Goal: Task Accomplishment & Management: Manage account settings

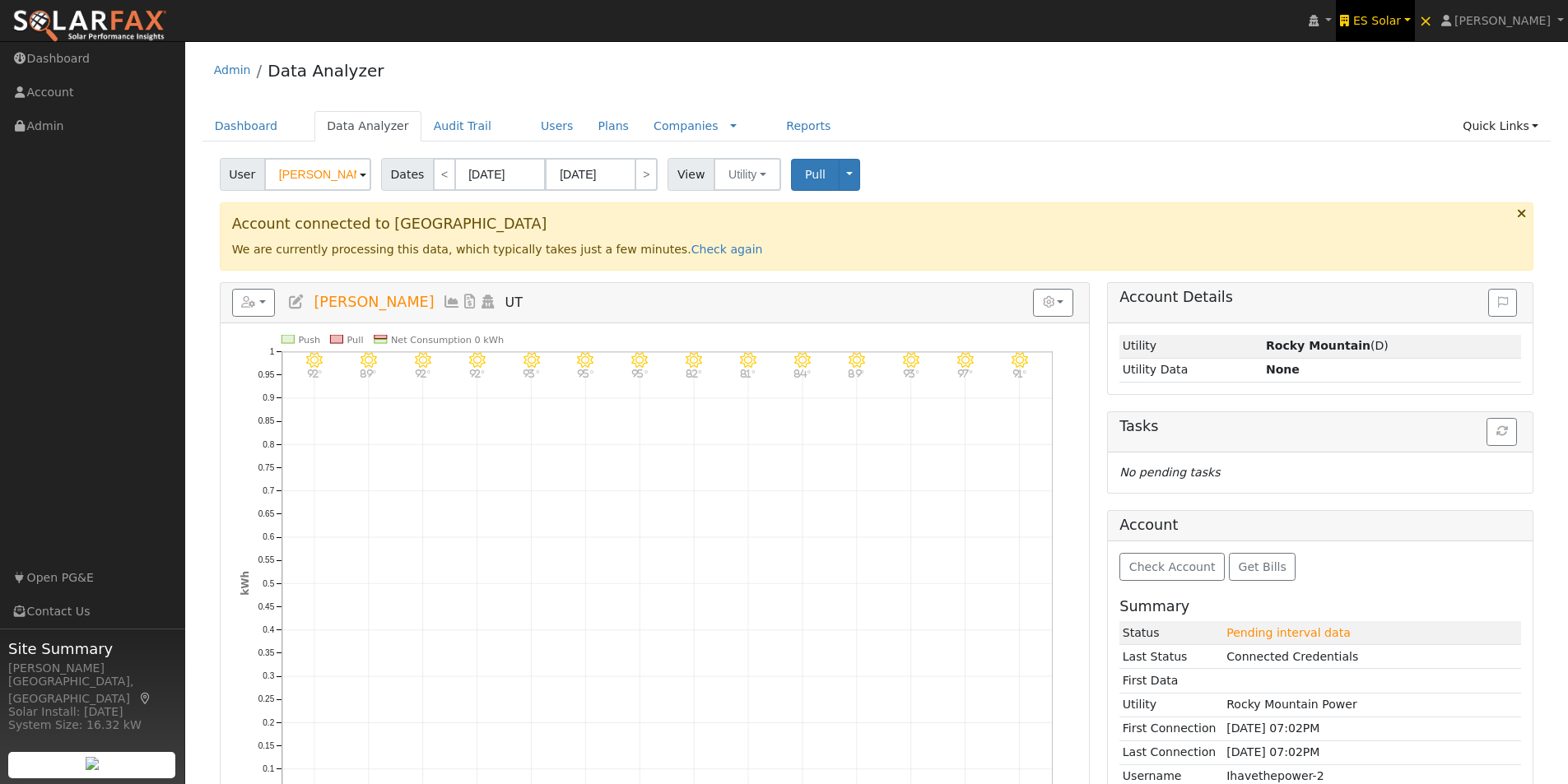
click at [1401, 22] on span "ES Solar" at bounding box center [1377, 20] width 48 height 13
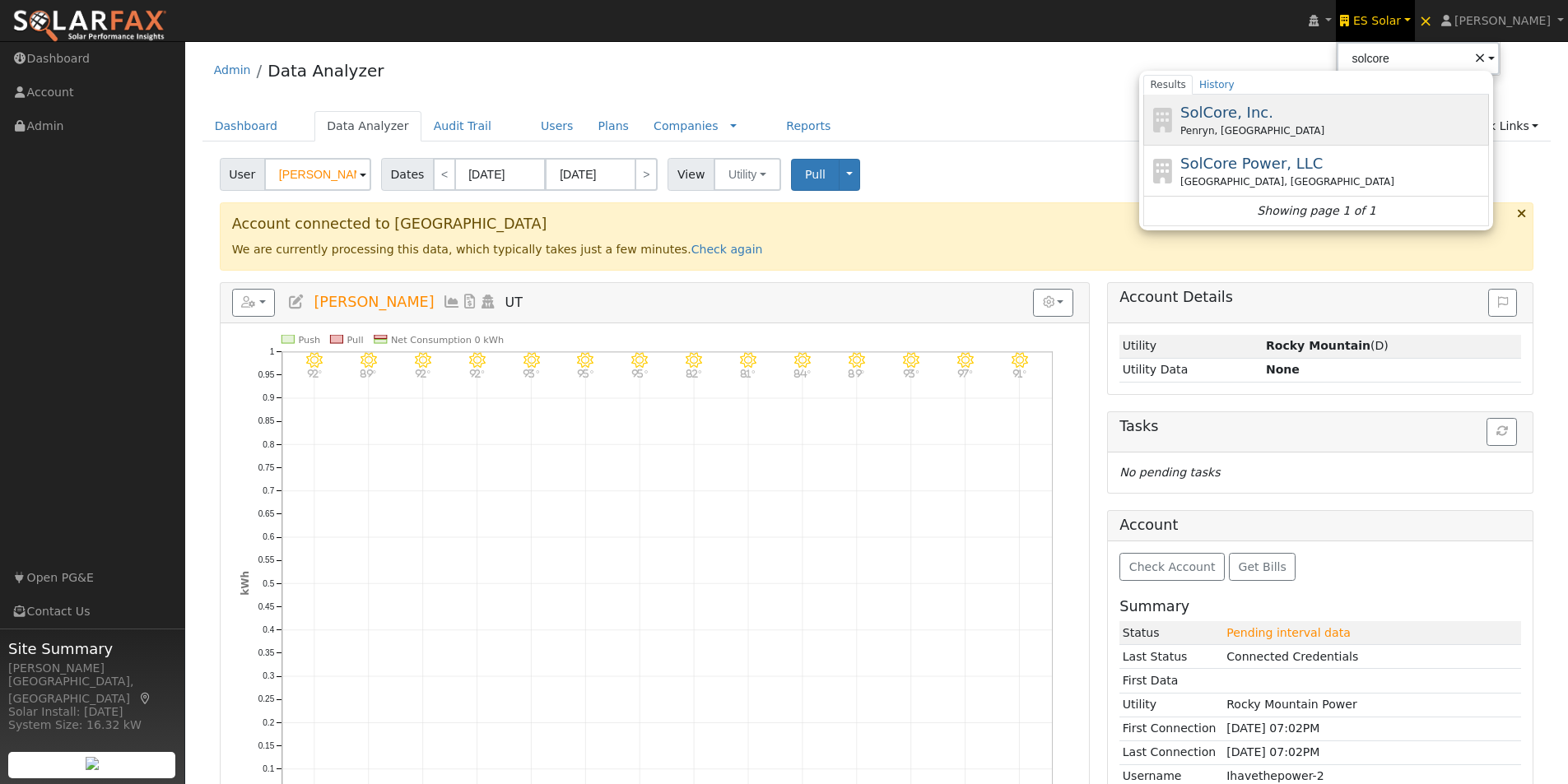
click at [1237, 113] on span "SolCore, Inc." at bounding box center [1227, 112] width 93 height 18
type input "SolCore, Inc."
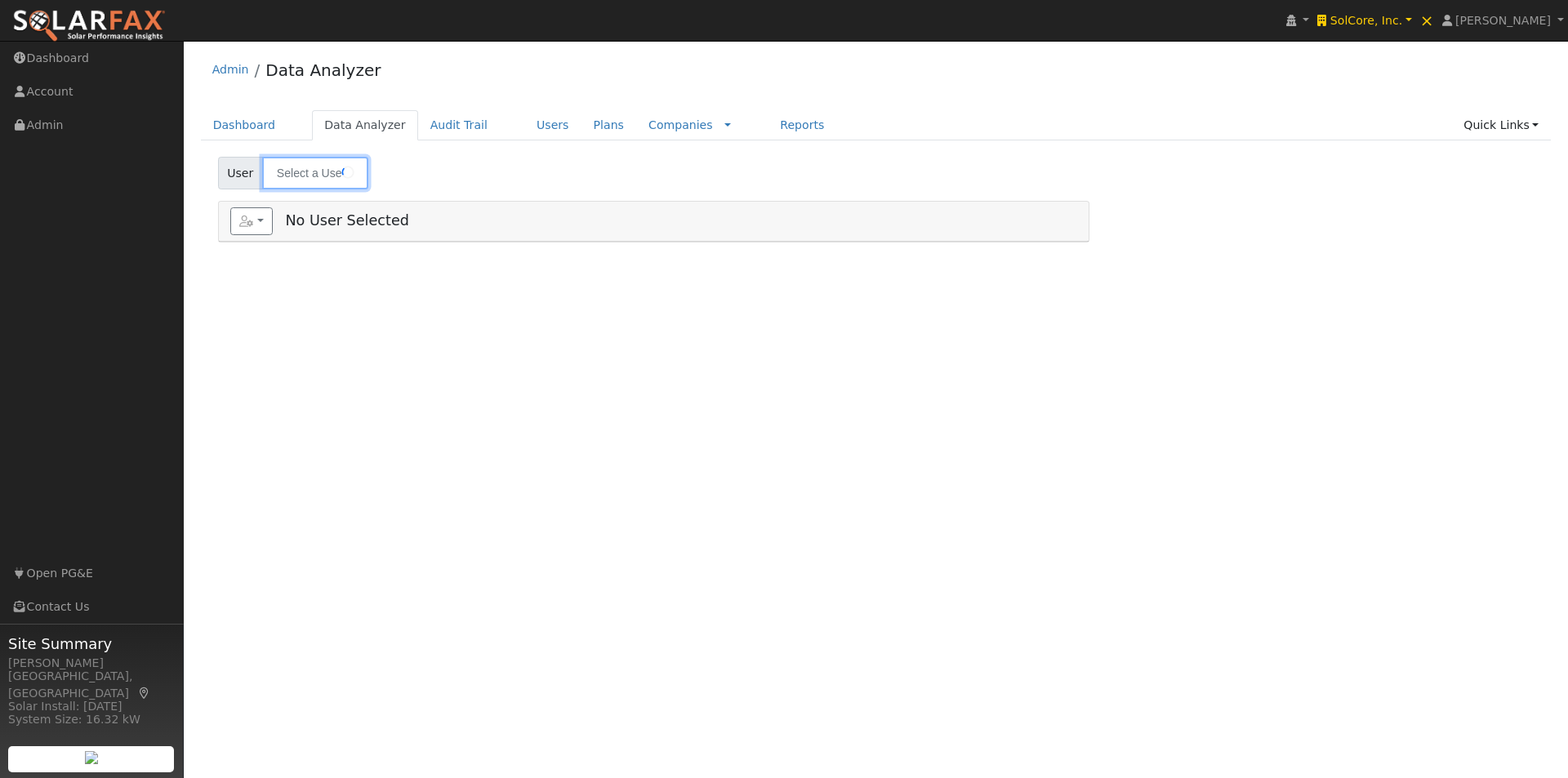
type input "Winston Petersen"
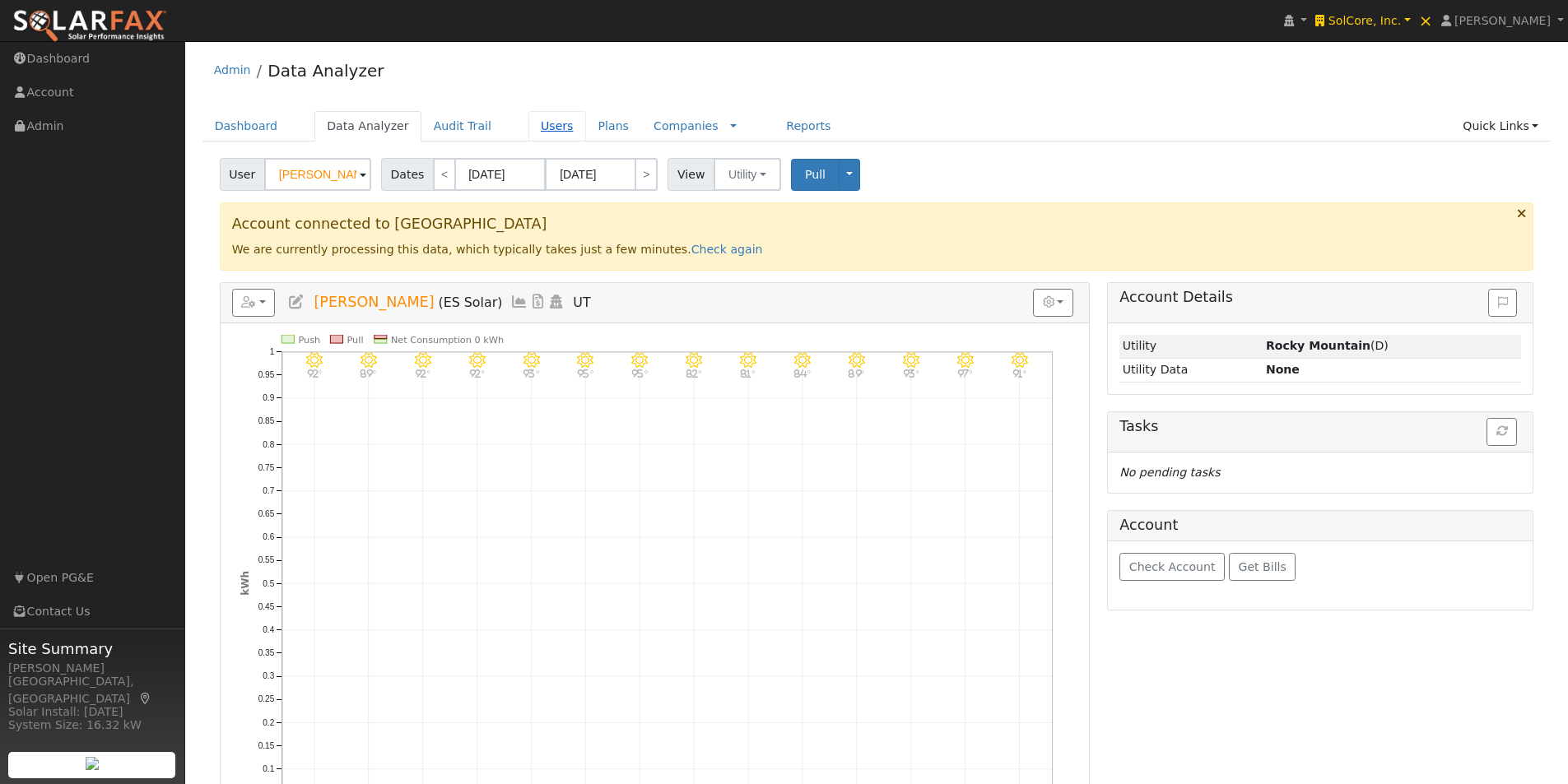
click at [530, 127] on link "Users" at bounding box center [557, 126] width 57 height 30
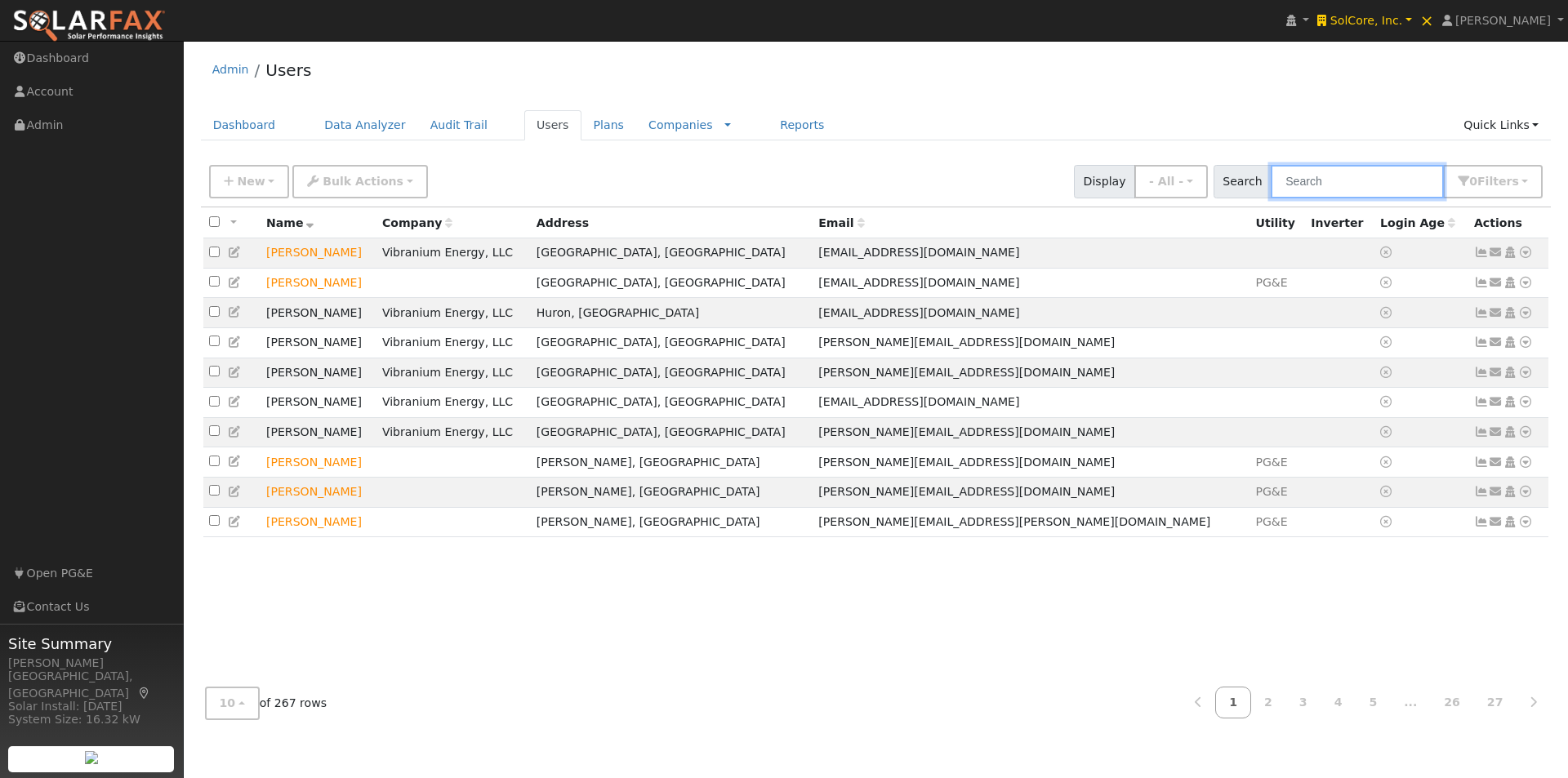
drag, startPoint x: 1378, startPoint y: 181, endPoint x: 1378, endPoint y: 189, distance: 8.0
click at [1378, 186] on input "text" at bounding box center [1357, 182] width 173 height 33
type input "[PERSON_NAME]"
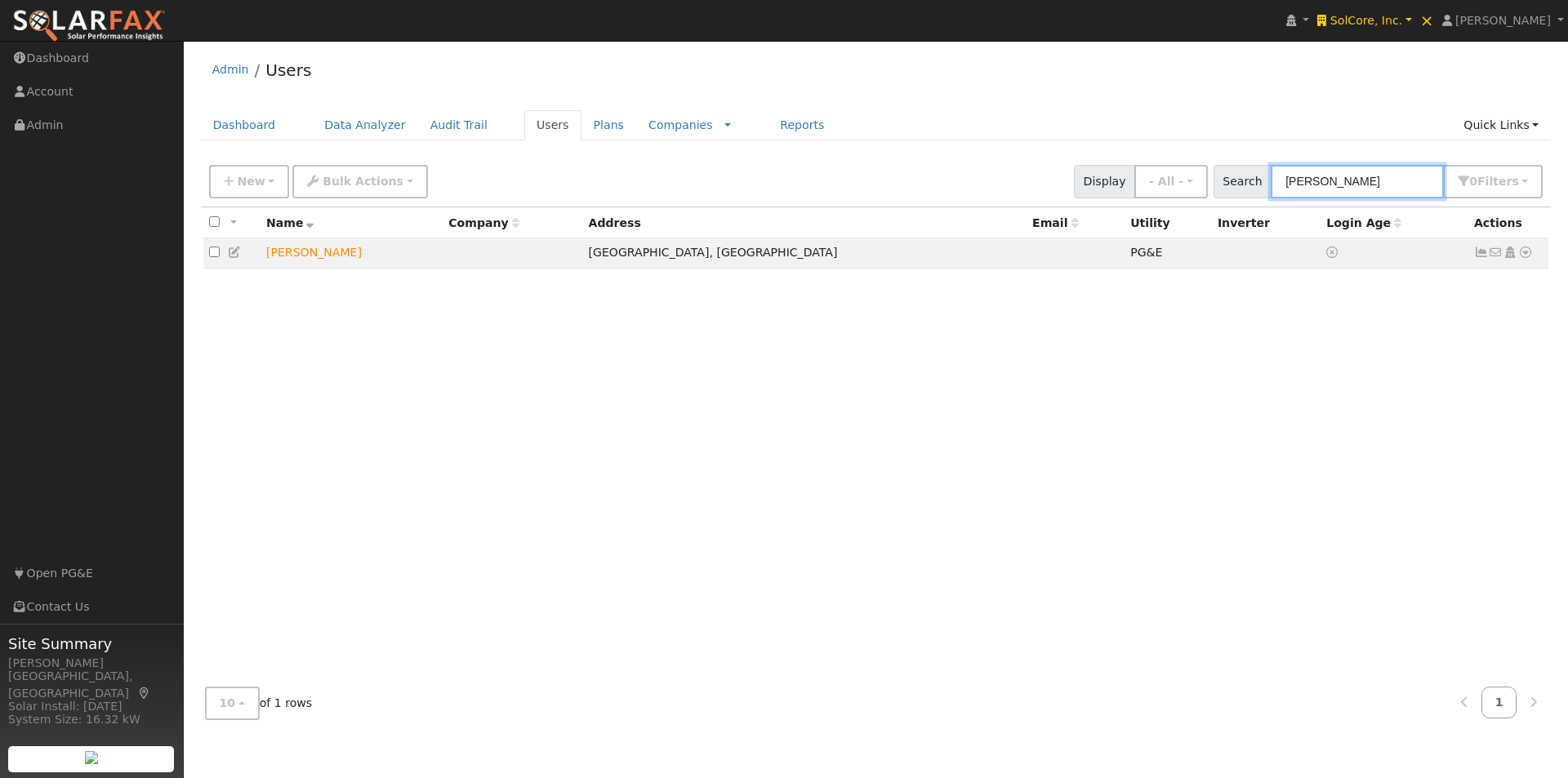
drag, startPoint x: 1305, startPoint y: 182, endPoint x: 1253, endPoint y: 178, distance: 52.2
click at [1253, 178] on div "Search [PERSON_NAME] 0 Filter s All Companies My accounts Has Subscription Role…" at bounding box center [1378, 182] width 330 height 33
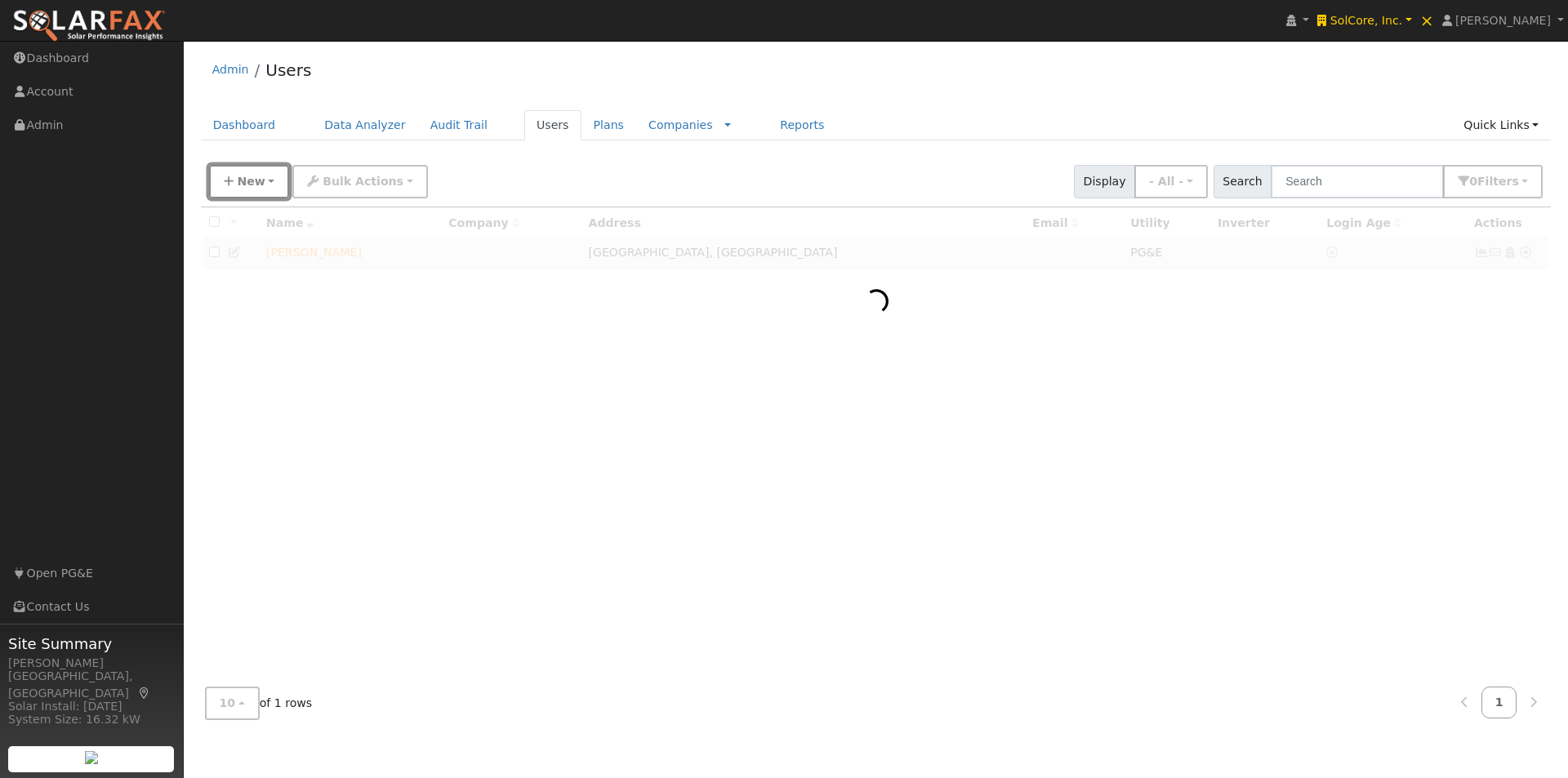
click at [241, 177] on span "New" at bounding box center [251, 181] width 28 height 13
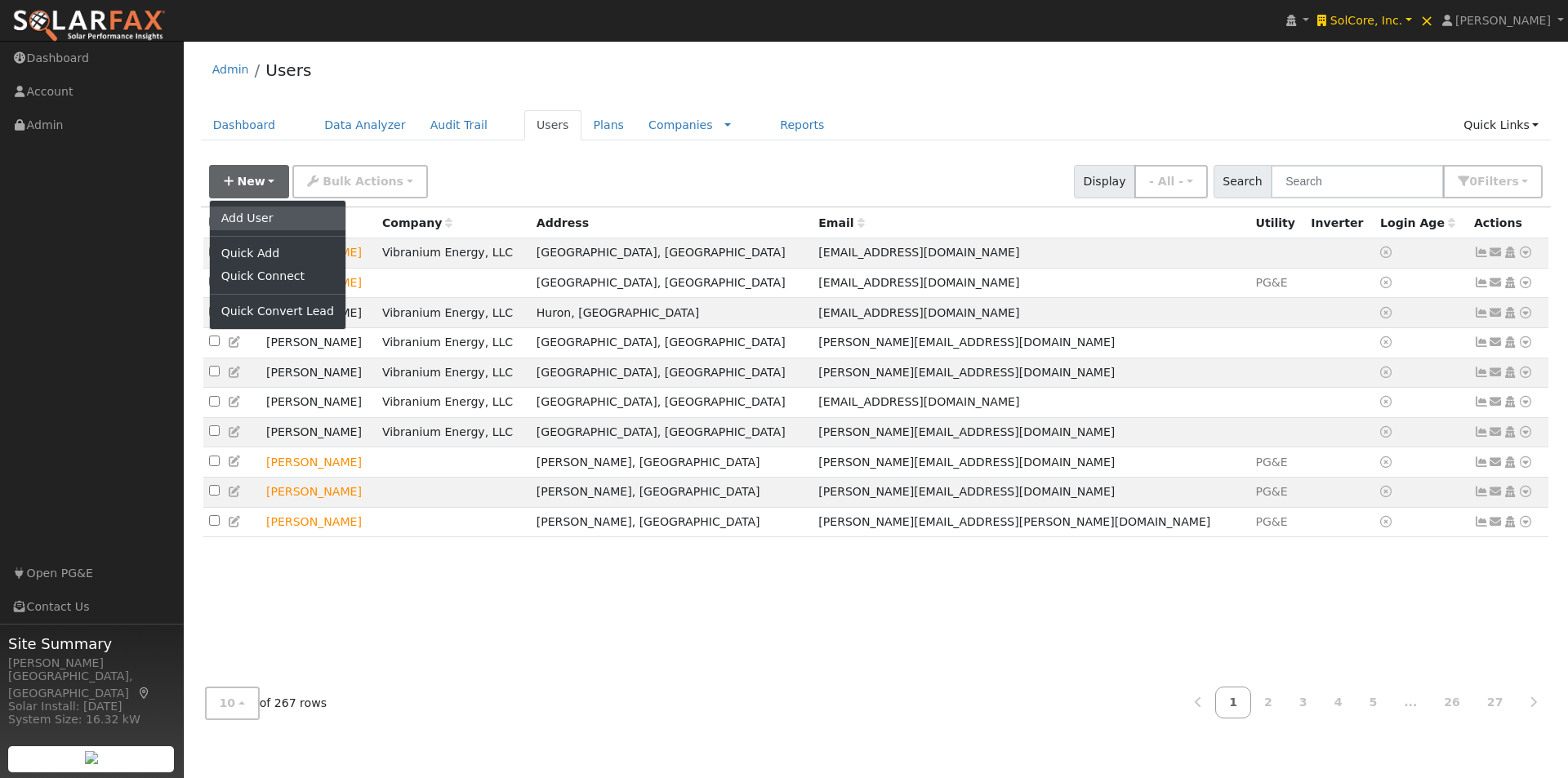
click at [240, 213] on link "Add User" at bounding box center [277, 218] width 136 height 23
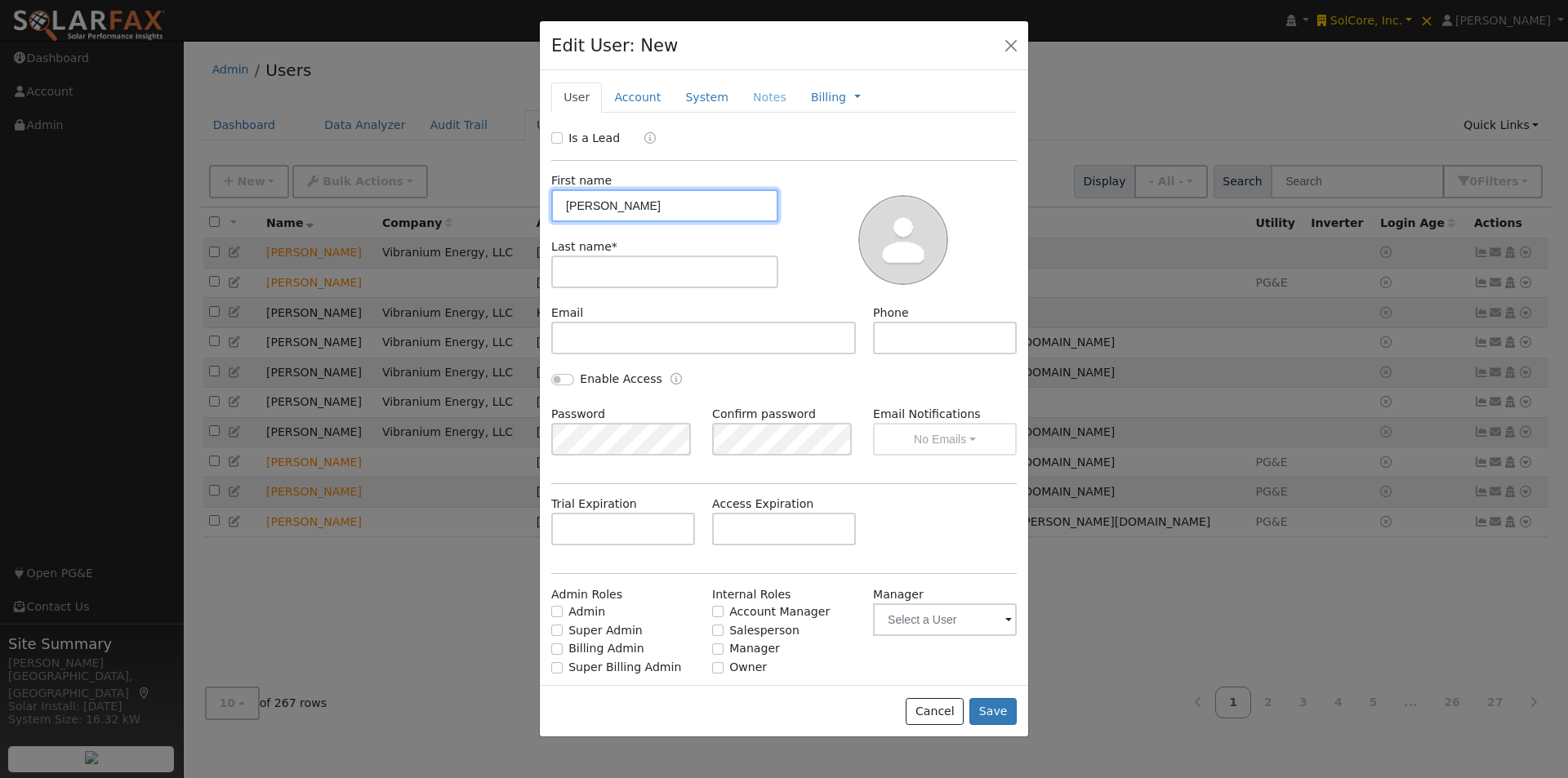
type input "[PERSON_NAME]"
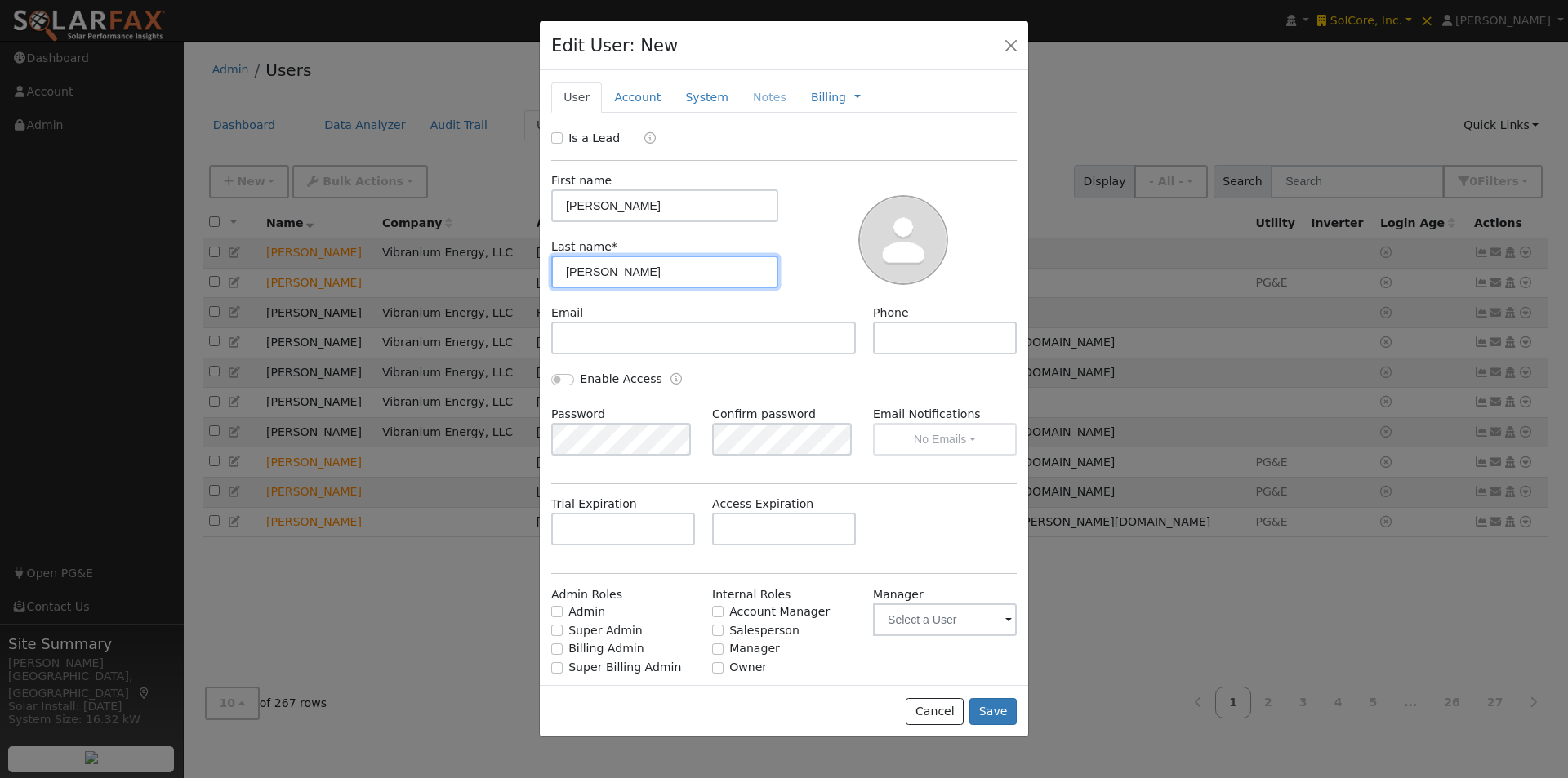
type input "[PERSON_NAME]"
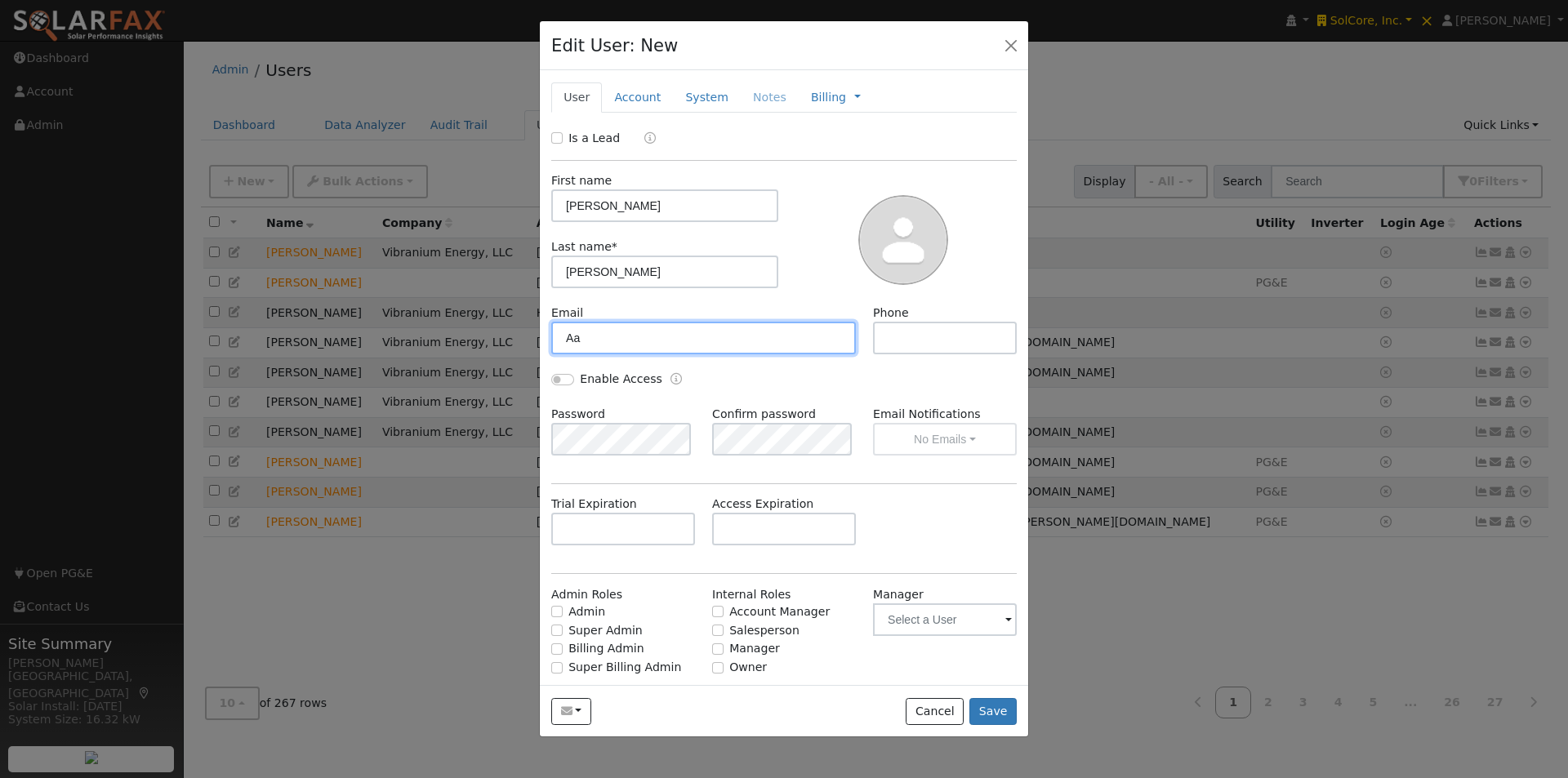
type input "A"
type input "[PERSON_NAME][EMAIL_ADDRESS][DOMAIN_NAME]"
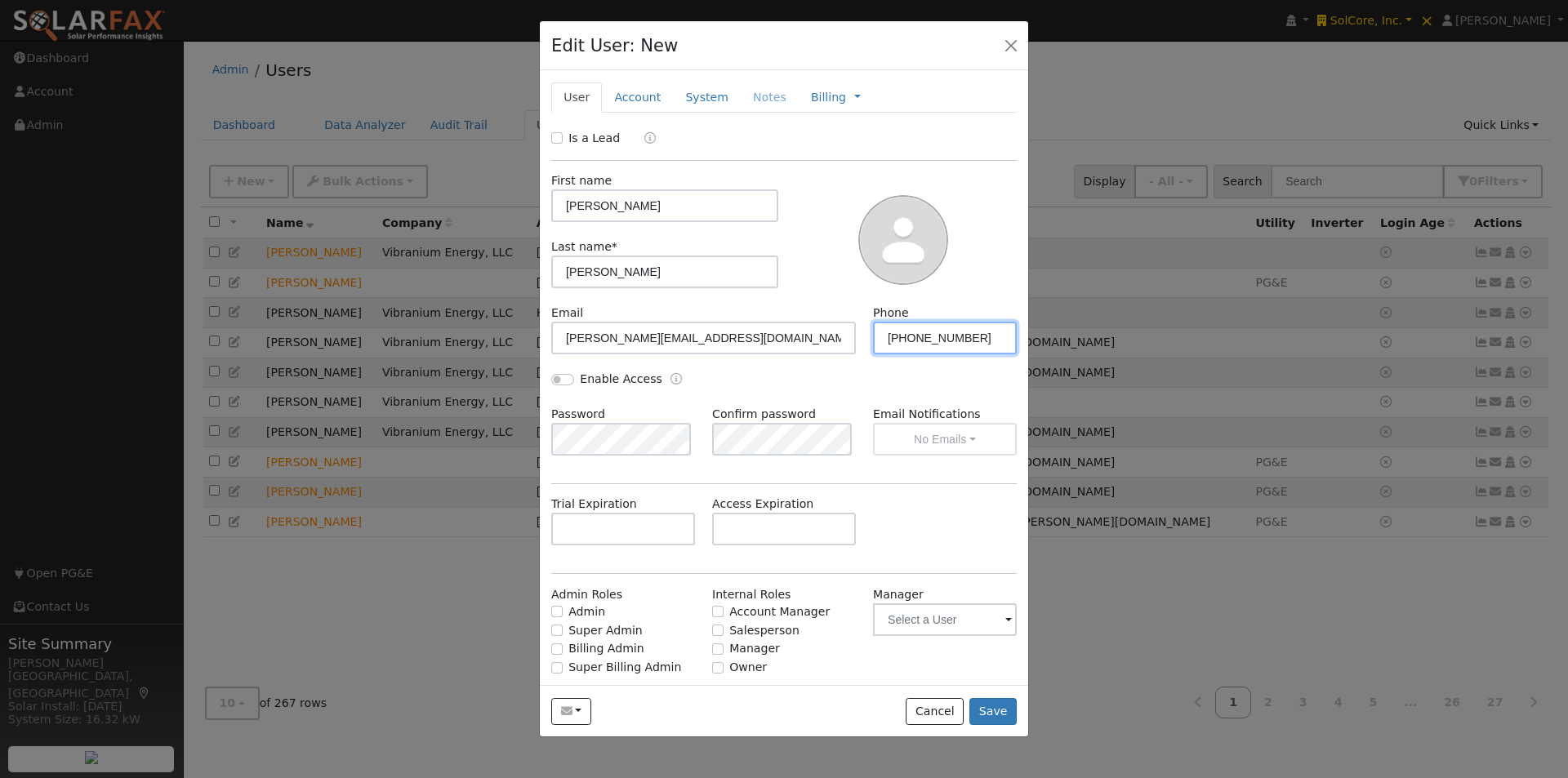
type input "[PHONE_NUMBER]"
click at [561, 378] on input "Enable Access" at bounding box center [562, 379] width 23 height 11
checkbox input "true"
click at [715, 632] on input "Salesperson" at bounding box center [718, 630] width 11 height 11
checkbox input "true"
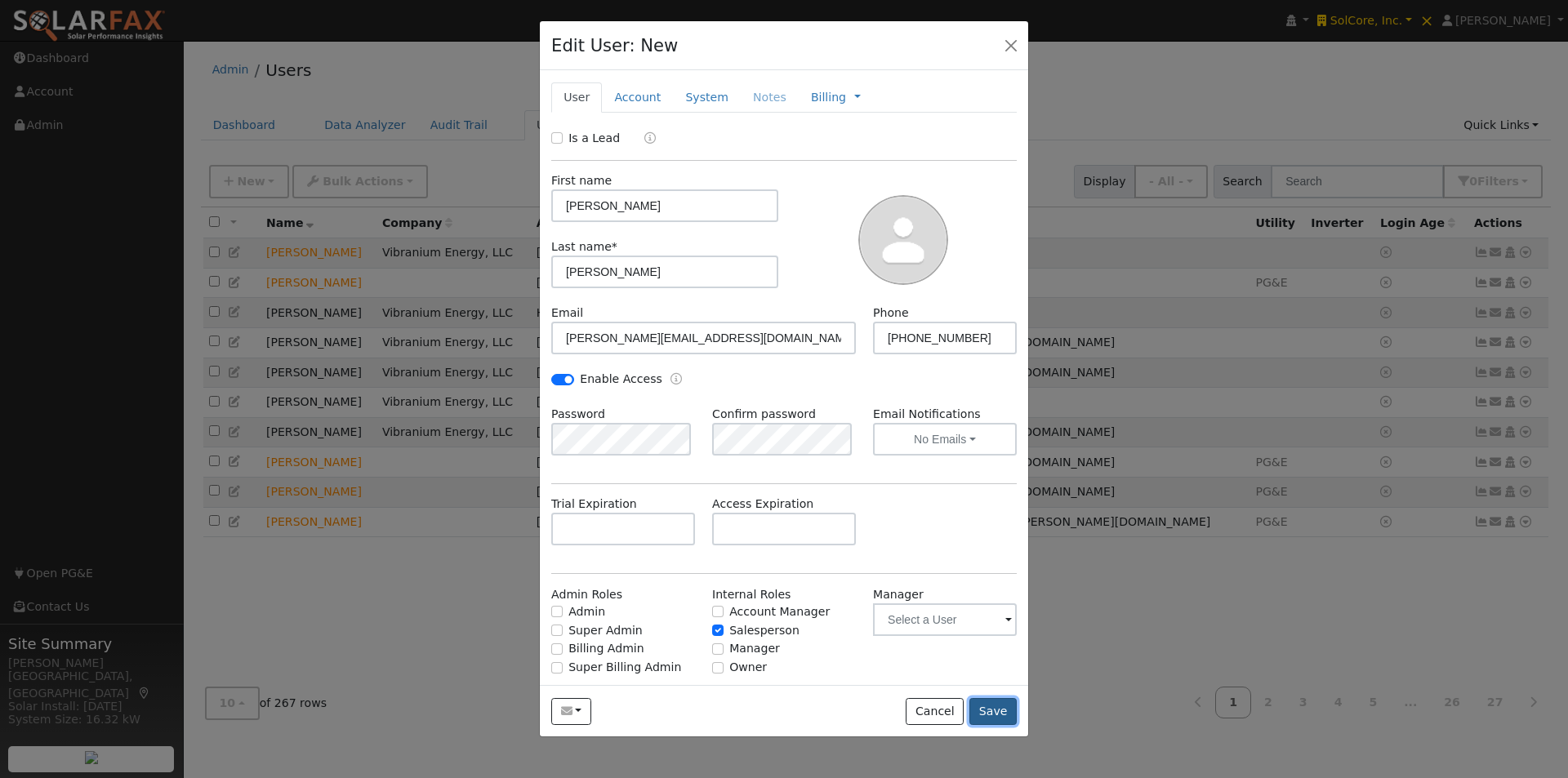
click at [993, 714] on button "Save" at bounding box center [993, 712] width 47 height 28
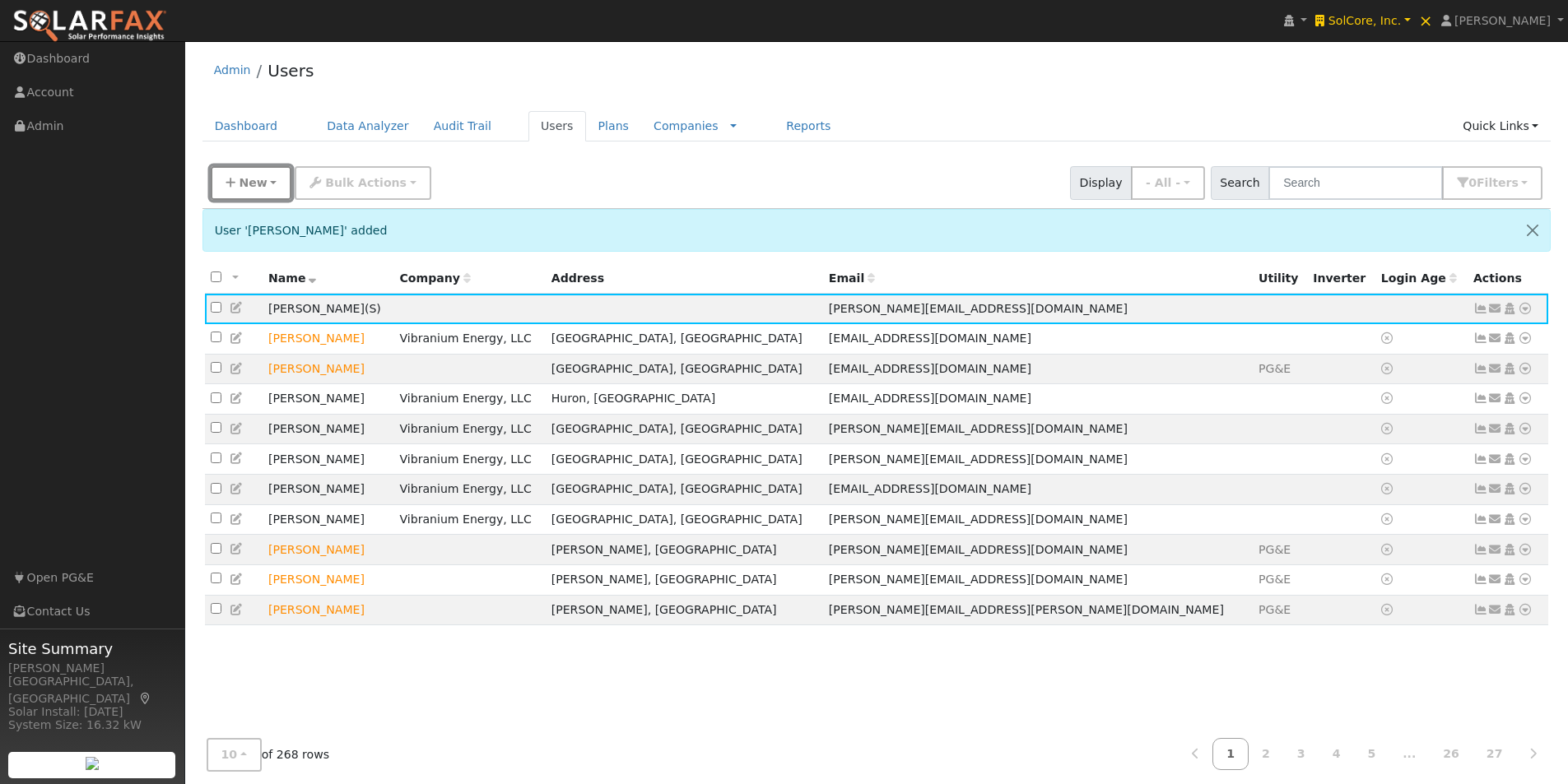
click at [253, 176] on span "New" at bounding box center [253, 182] width 28 height 13
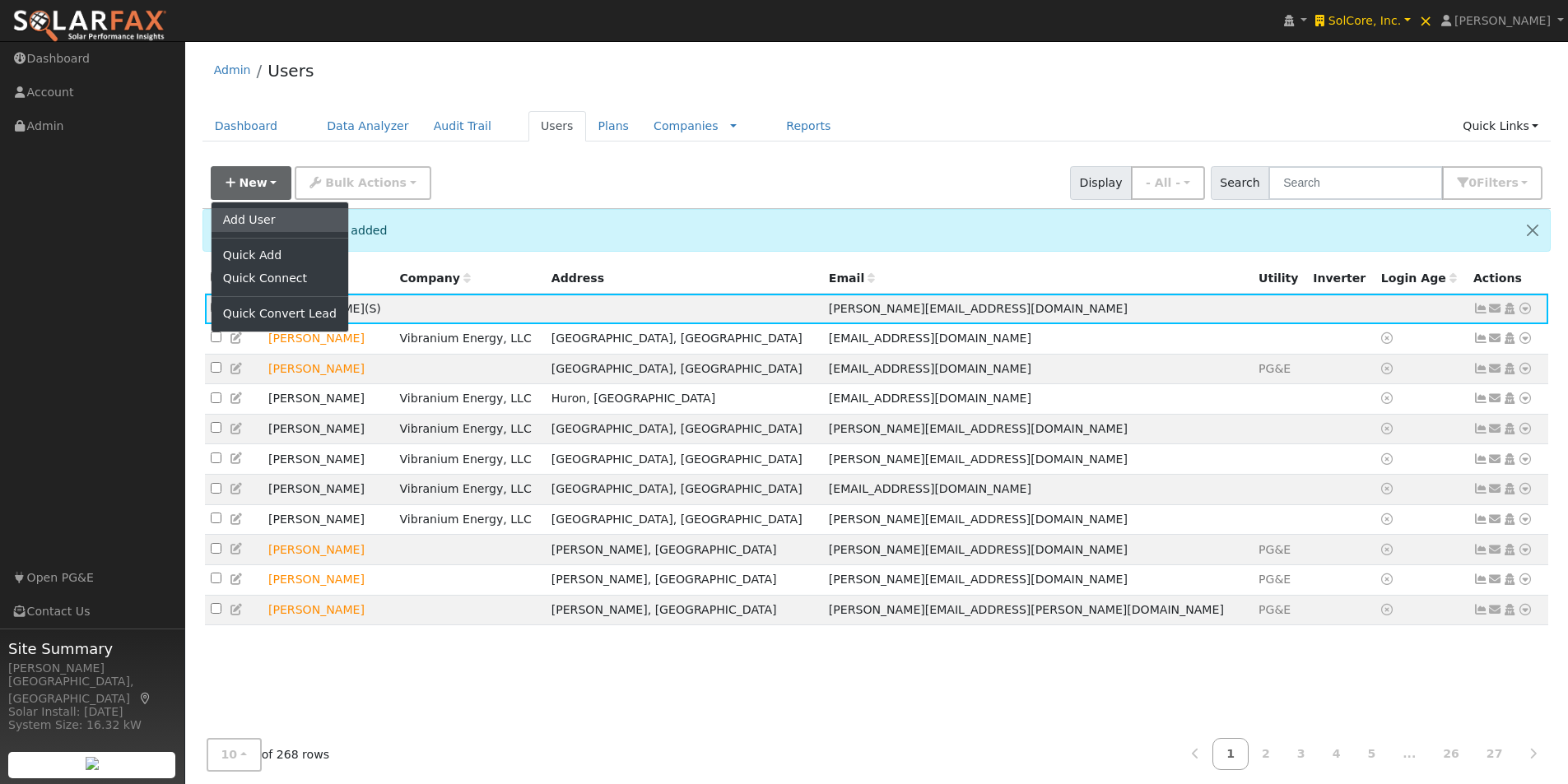
click at [253, 220] on link "Add User" at bounding box center [279, 219] width 137 height 23
checkbox input "false"
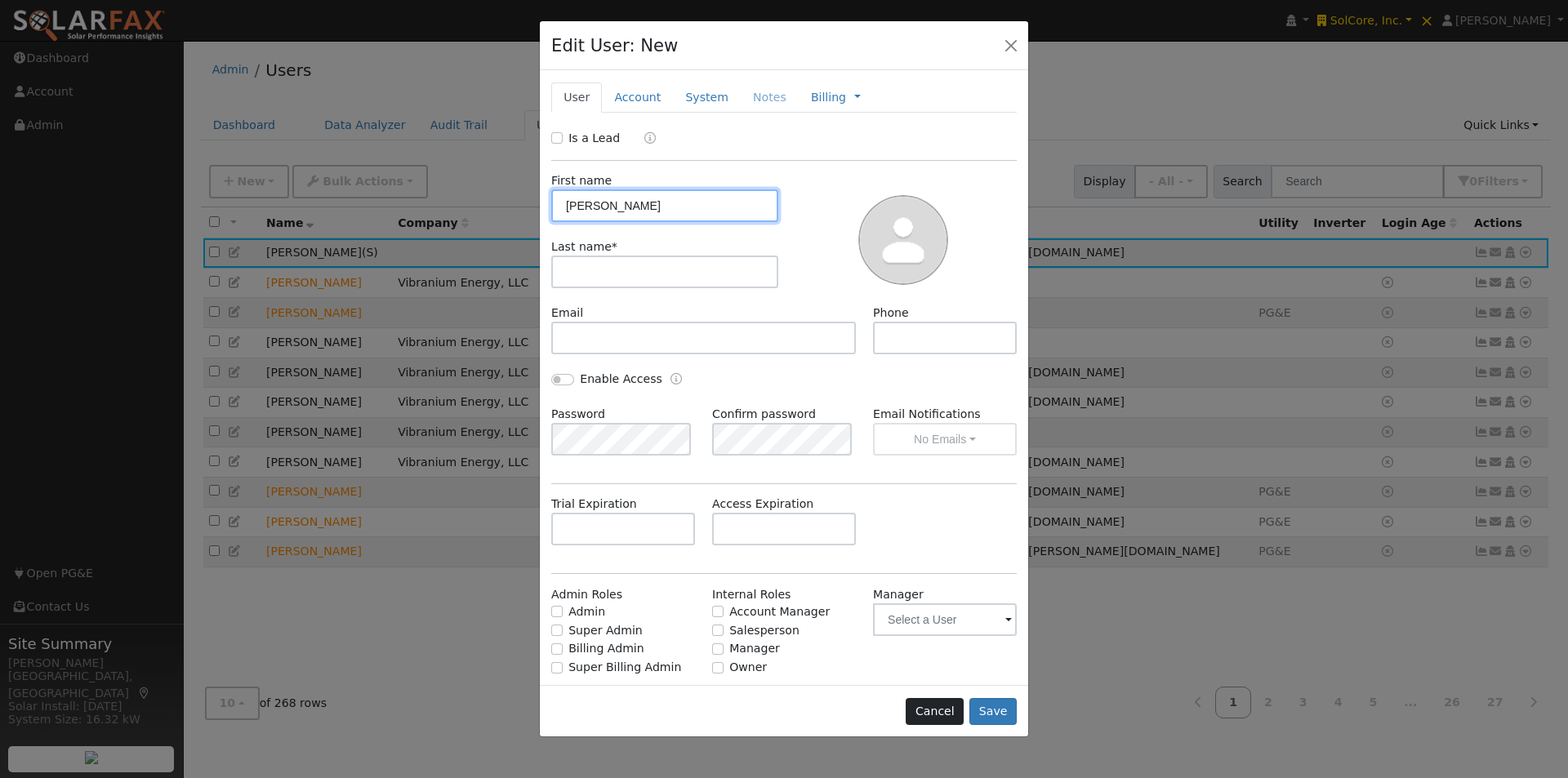
type input "[PERSON_NAME]"
click at [936, 702] on button "Cancel" at bounding box center [934, 712] width 58 height 28
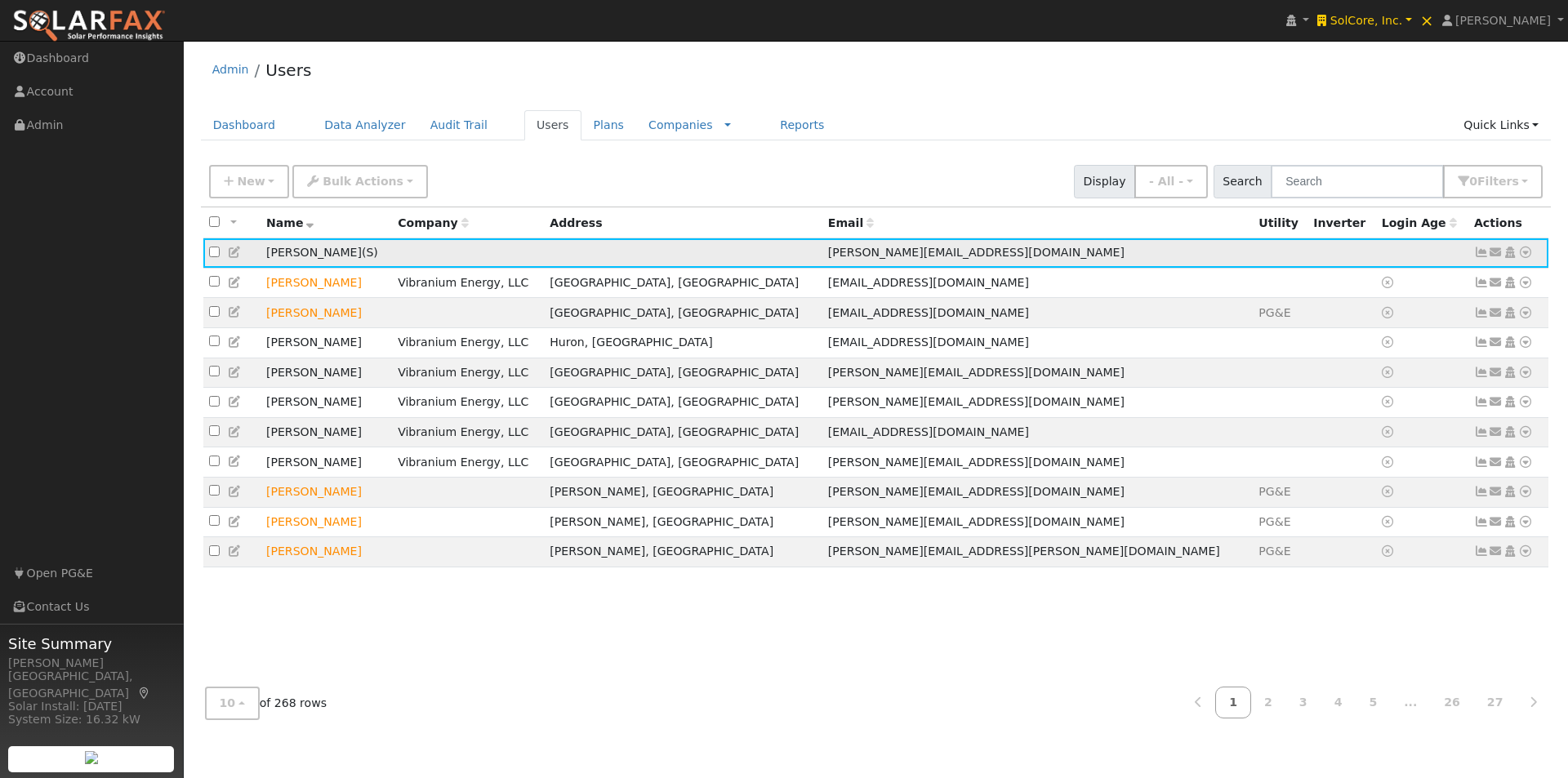
click at [1496, 253] on icon at bounding box center [1496, 252] width 15 height 11
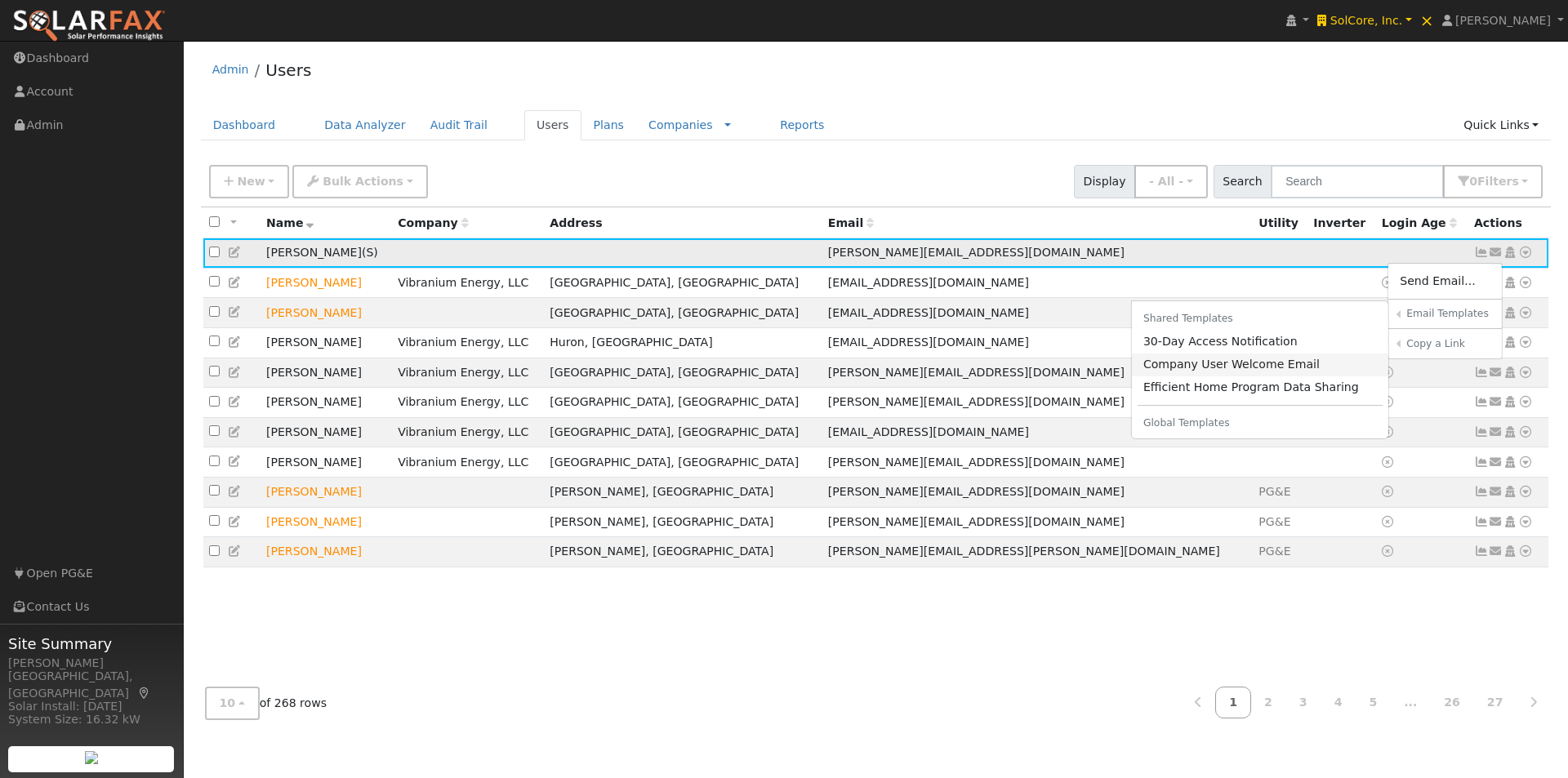
click at [1190, 362] on link "Company User Welcome Email" at bounding box center [1260, 365] width 257 height 23
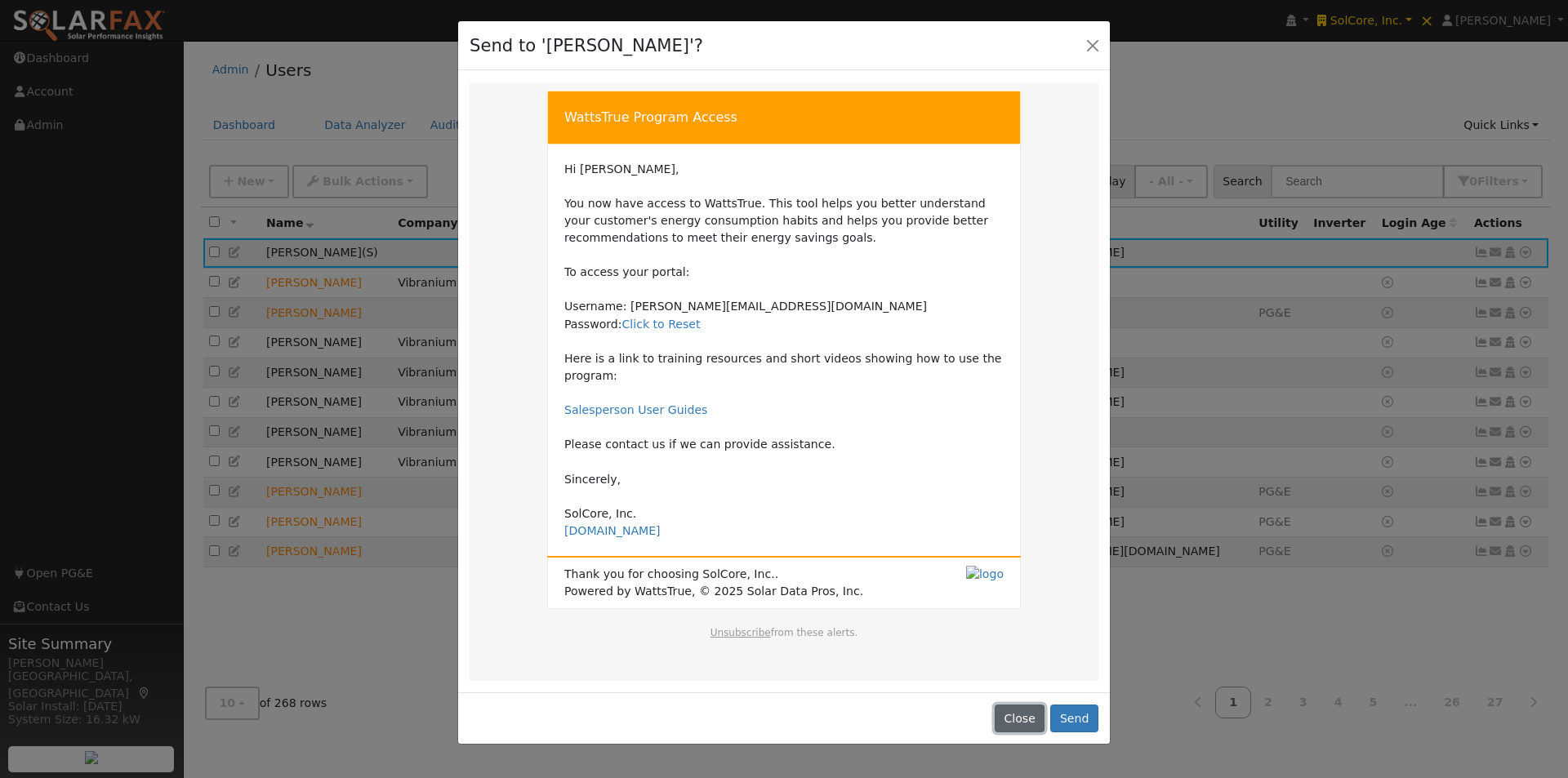
click at [1010, 704] on button "Close" at bounding box center [1020, 718] width 50 height 28
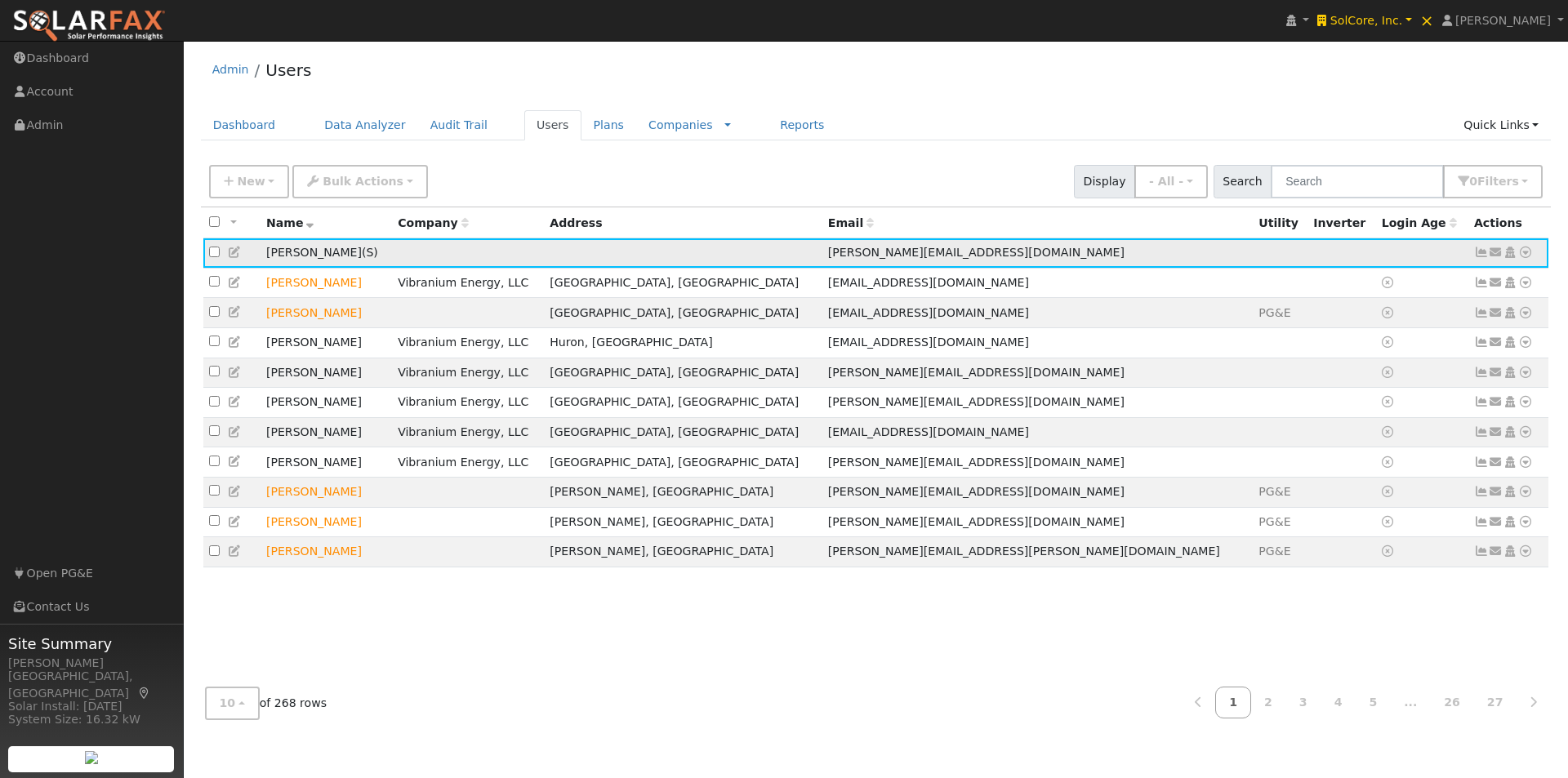
click at [211, 256] on input "checkbox" at bounding box center [214, 252] width 11 height 11
checkbox input "true"
click at [346, 179] on span "Bulk Actions" at bounding box center [363, 181] width 81 height 13
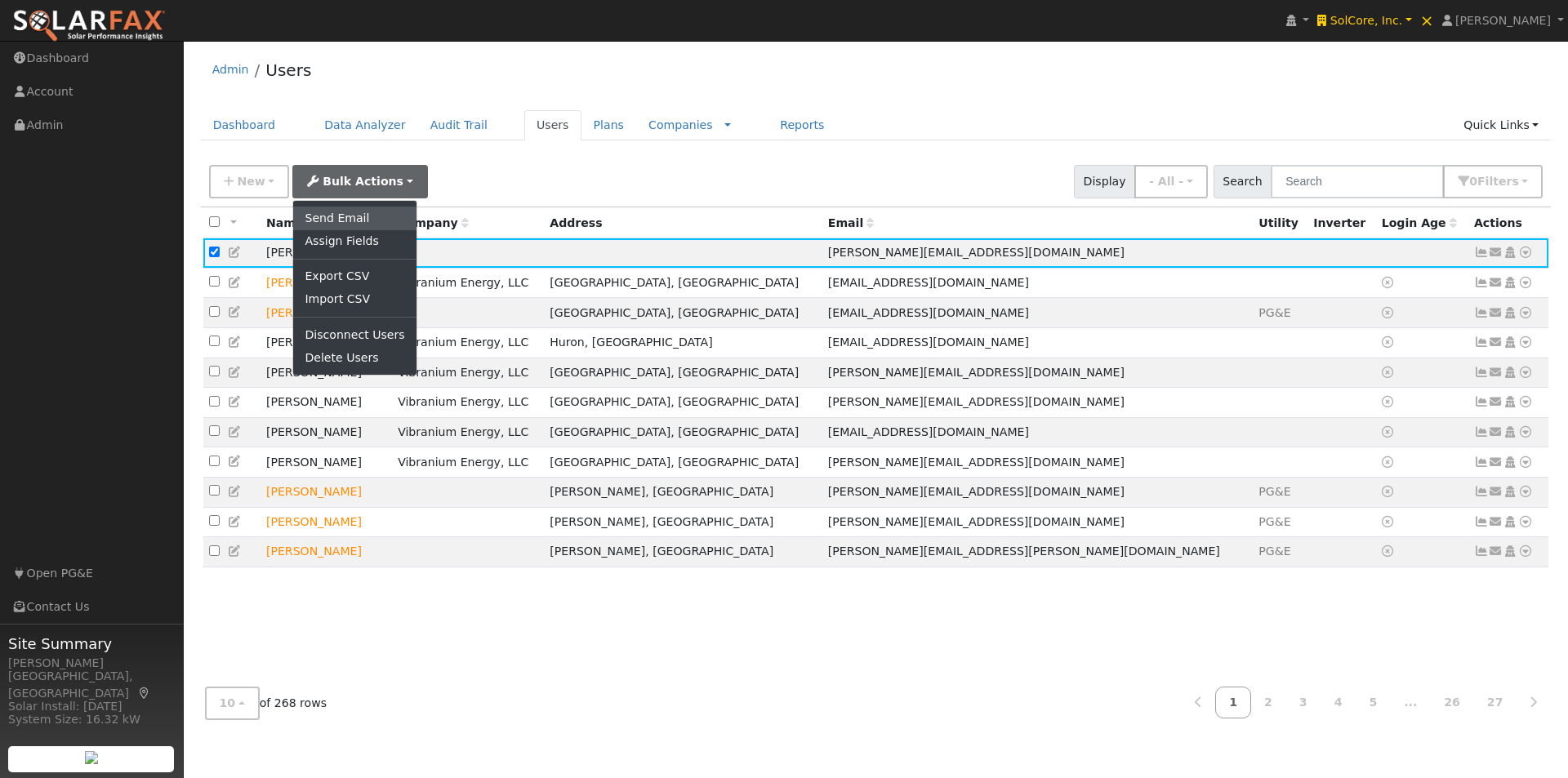
click at [341, 215] on link "Send Email" at bounding box center [354, 218] width 123 height 23
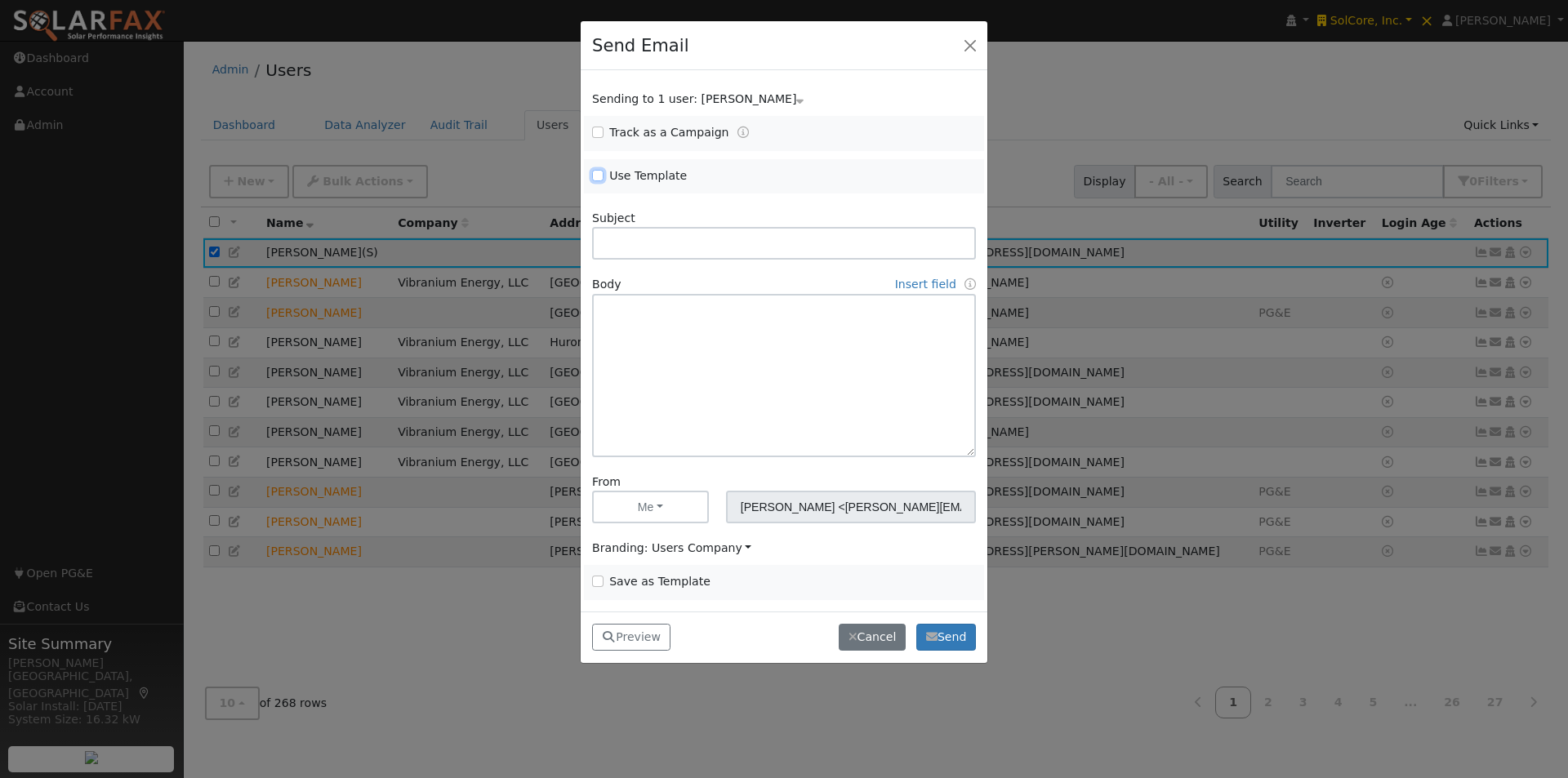
click at [597, 173] on input "Use Template" at bounding box center [598, 175] width 11 height 11
checkbox input "true"
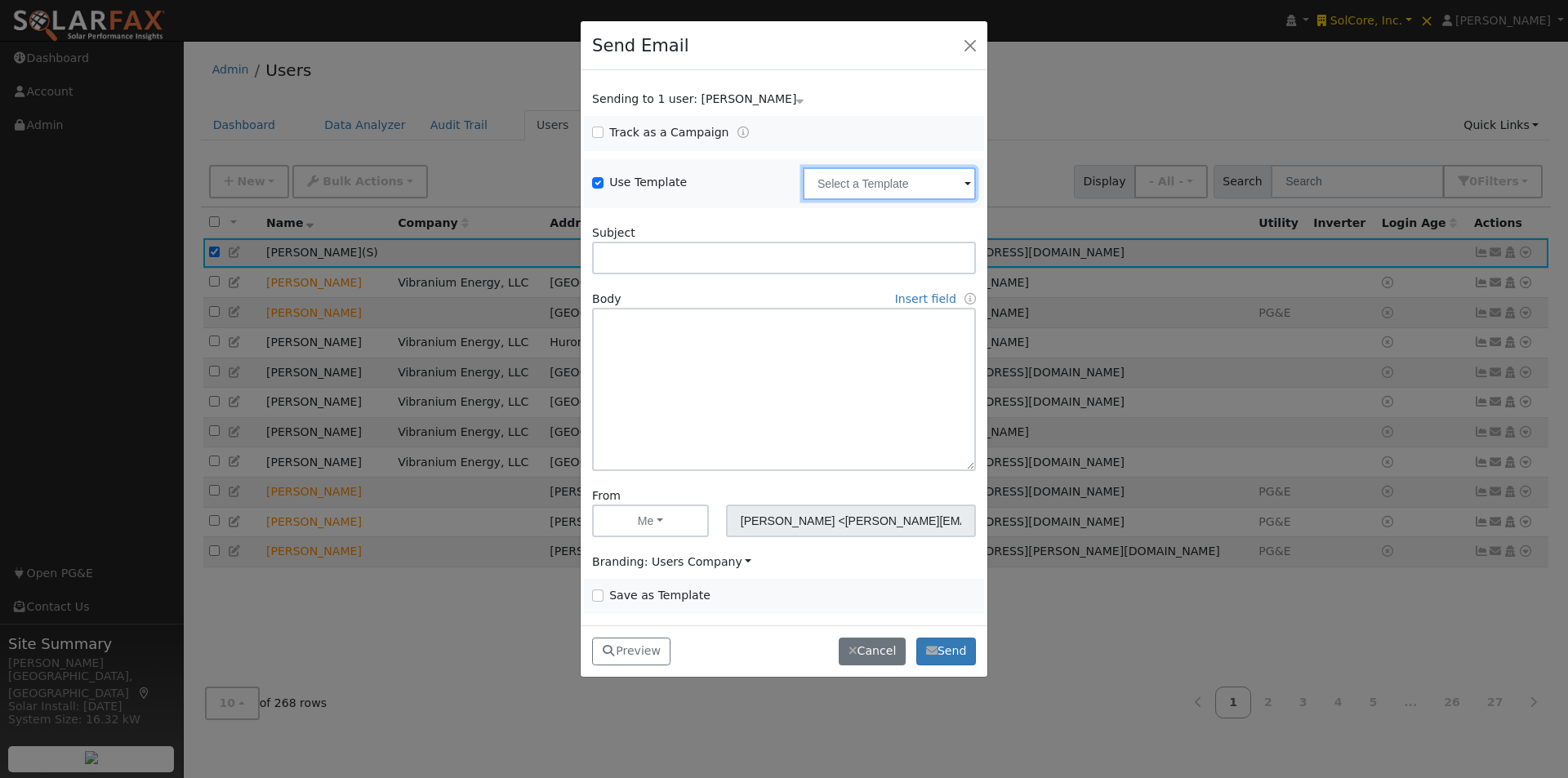
click at [923, 180] on input "text" at bounding box center [889, 183] width 173 height 32
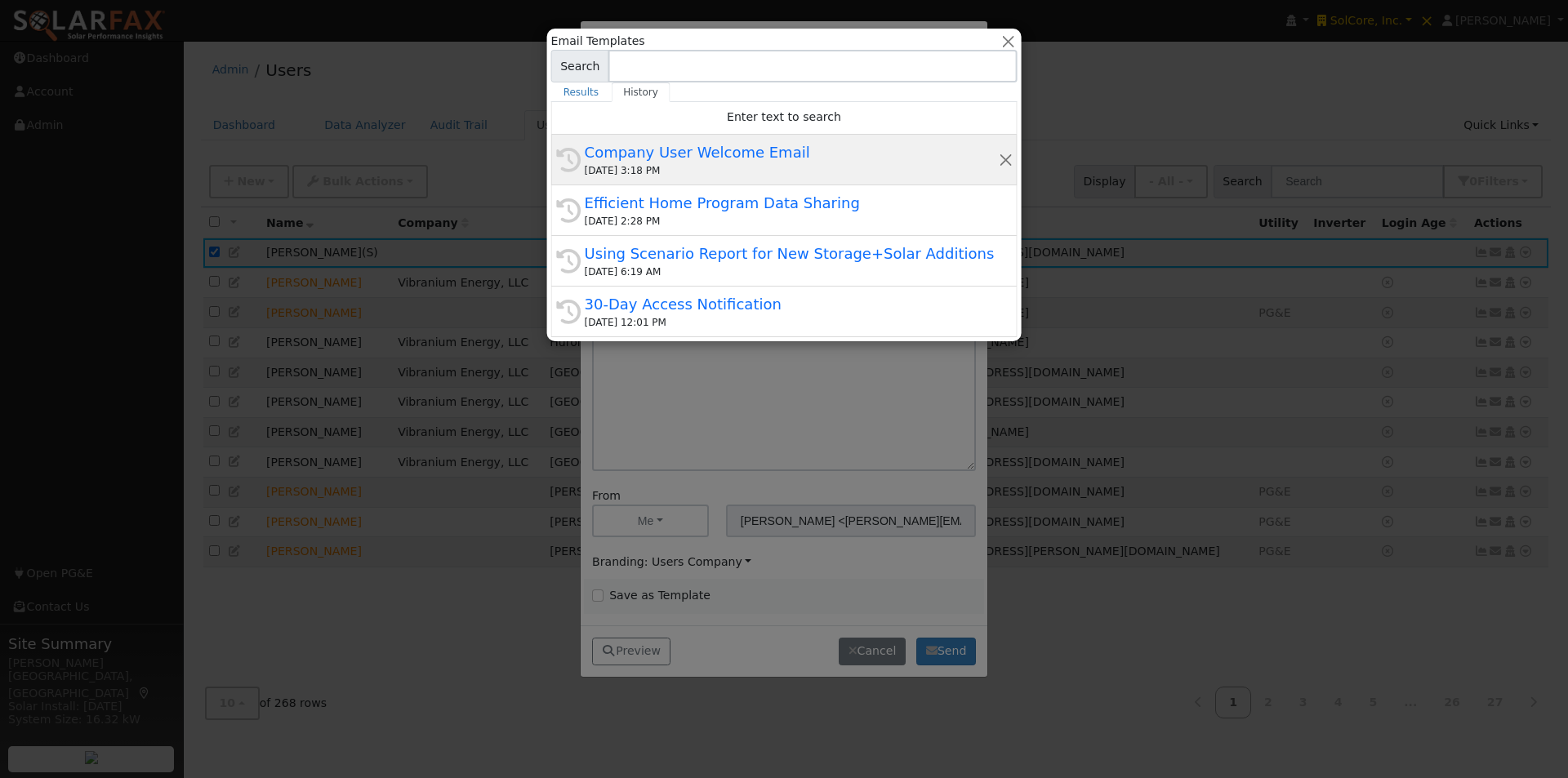
click at [655, 150] on div "Company User Welcome Email" at bounding box center [791, 152] width 413 height 22
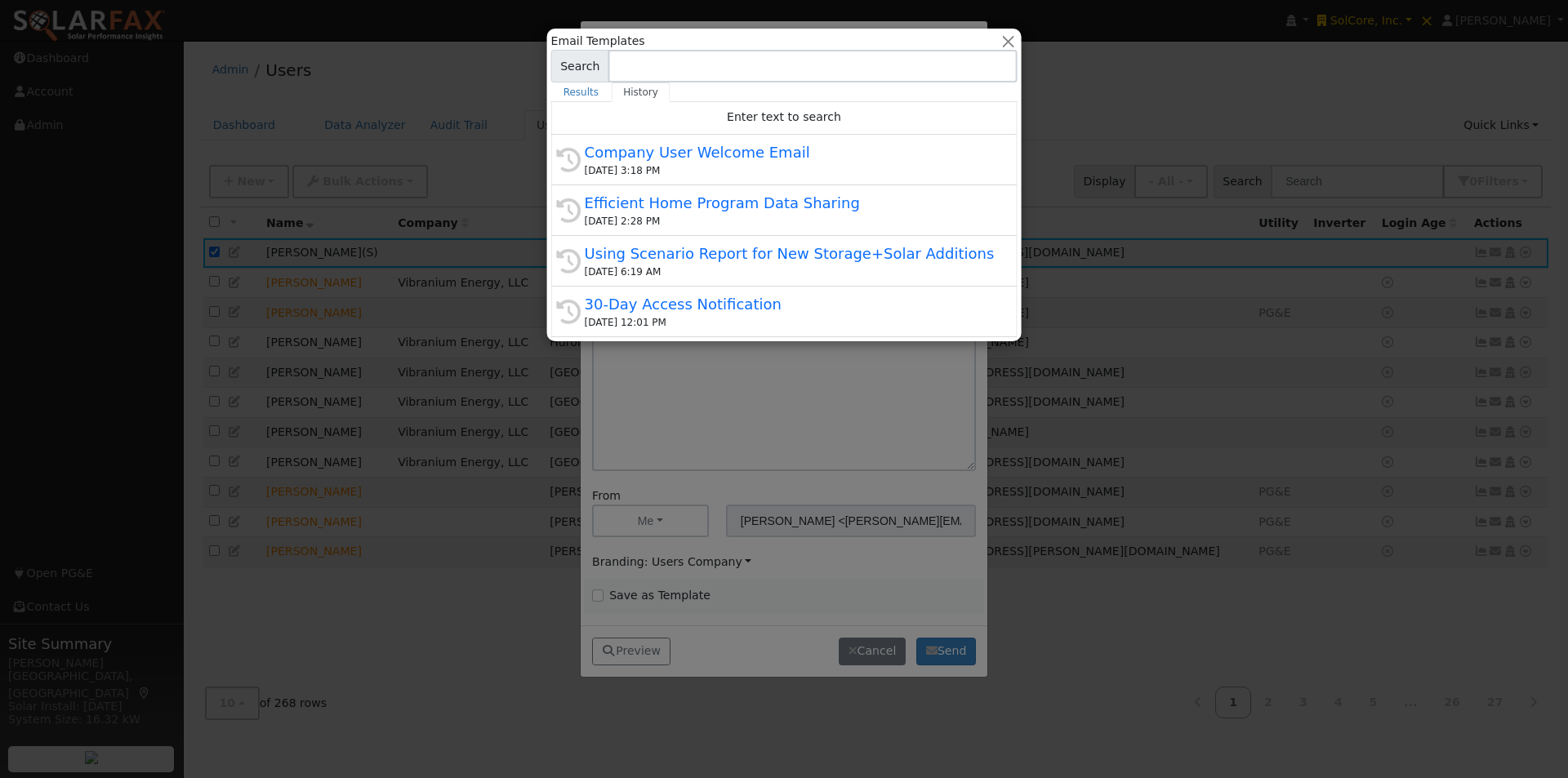
type input "Company User Welcome Email"
type input "WattsTrue Program Access"
type textarea "Hi {user_fname}, You now have access to [GEOGRAPHIC_DATA]. This tool helps you …"
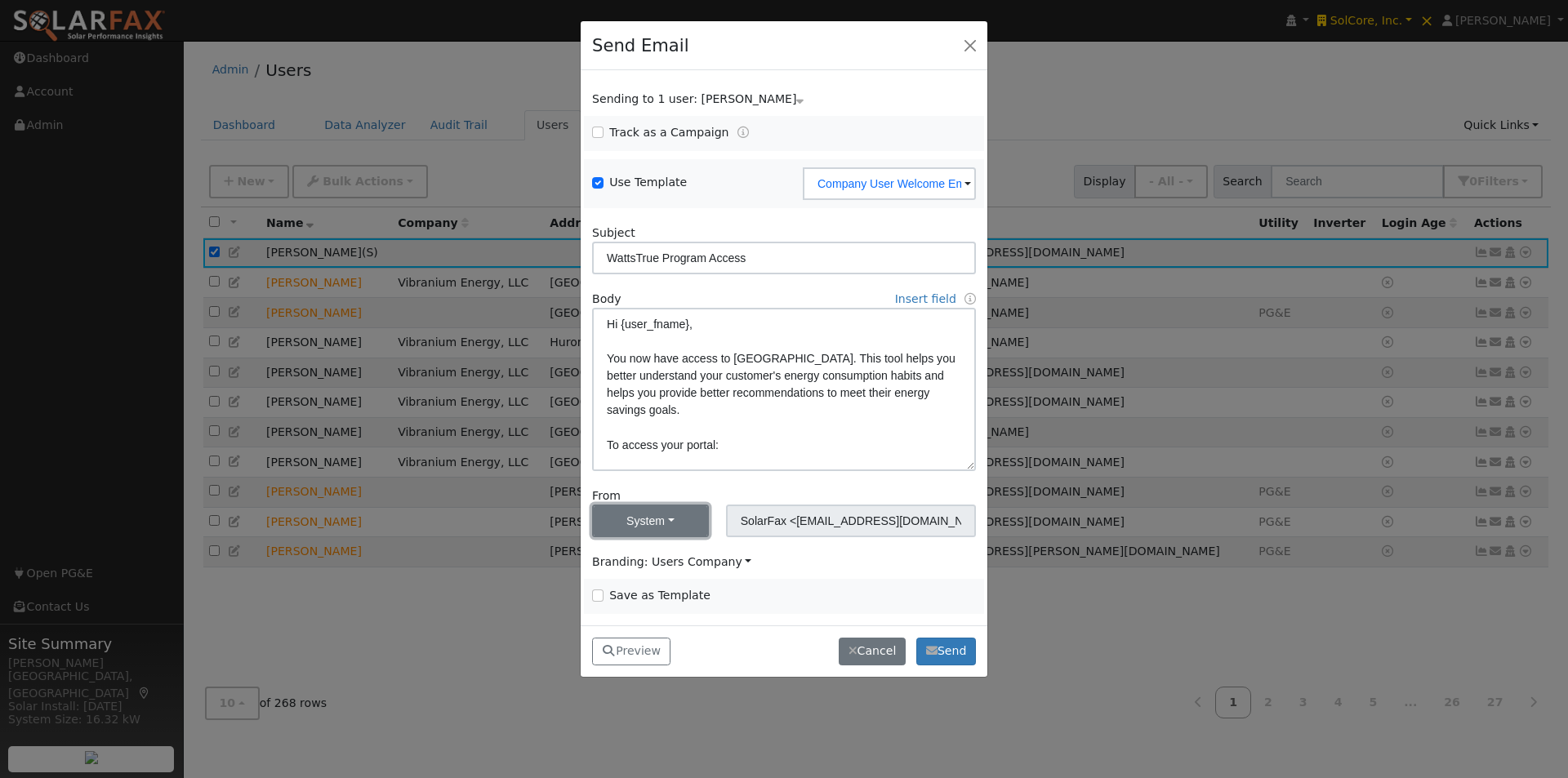
click at [658, 524] on button "System" at bounding box center [650, 520] width 117 height 32
drag, startPoint x: 608, startPoint y: 550, endPoint x: 630, endPoint y: 555, distance: 22.6
click at [609, 549] on link "Me" at bounding box center [649, 557] width 113 height 23
type input "[PERSON_NAME] <[PERSON_NAME][EMAIL_ADDRESS][DOMAIN_NAME]>"
click at [692, 560] on span "Branding: Users Company" at bounding box center [672, 561] width 160 height 13
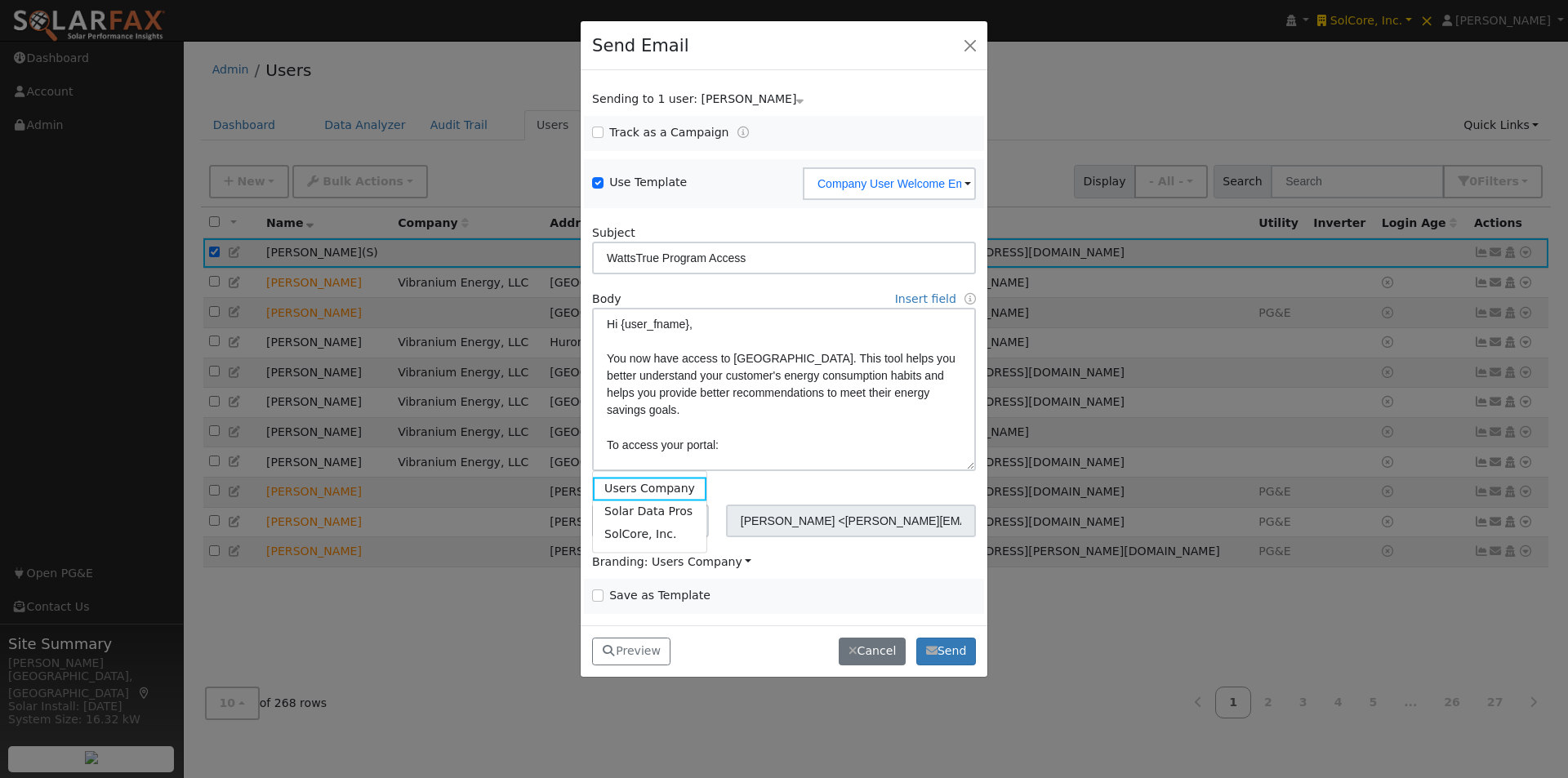
click at [770, 601] on span "Save as Template" at bounding box center [684, 596] width 183 height 18
click at [633, 654] on button "Preview" at bounding box center [631, 652] width 78 height 28
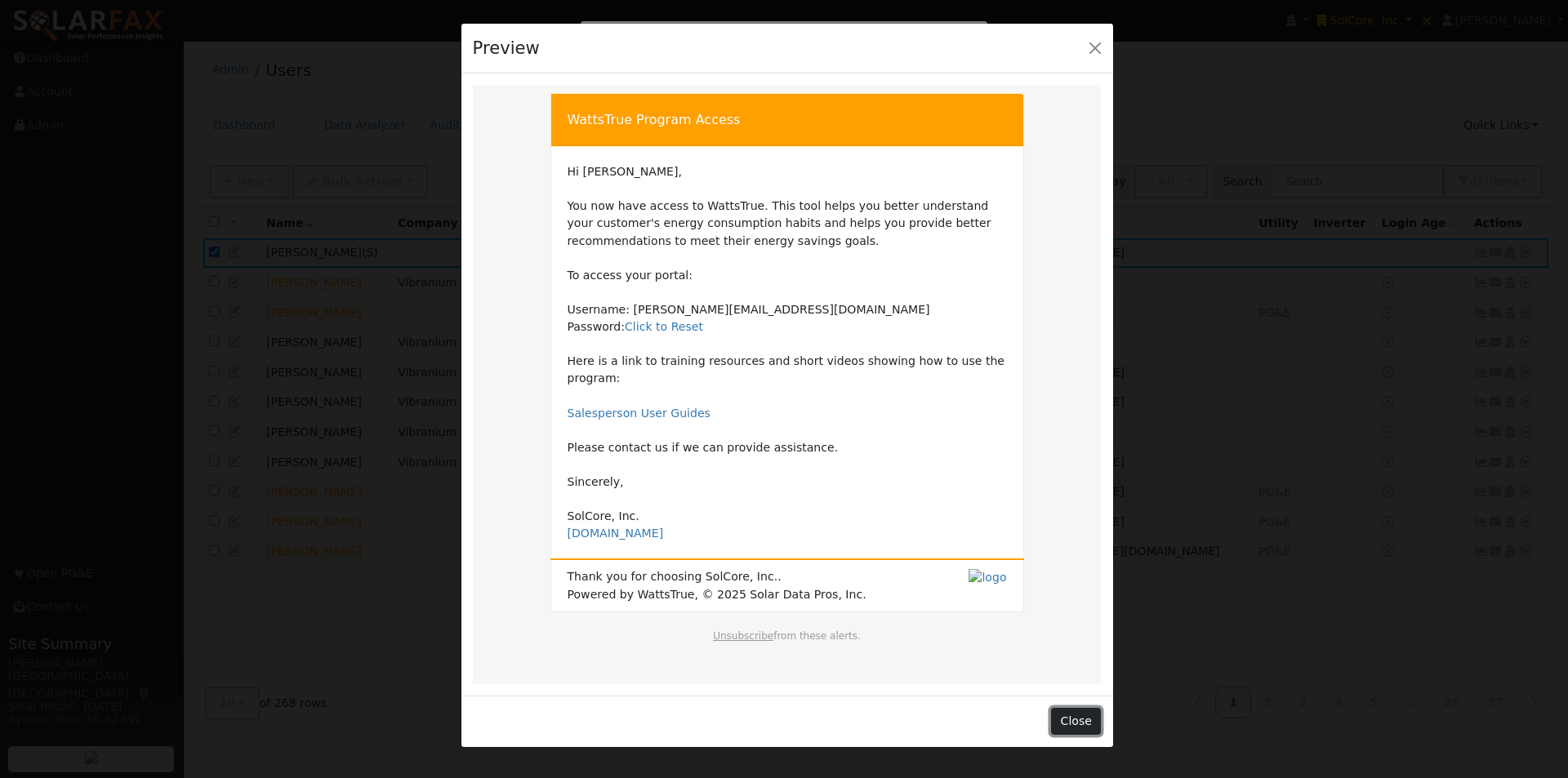
click at [1083, 709] on button "Close" at bounding box center [1076, 722] width 50 height 28
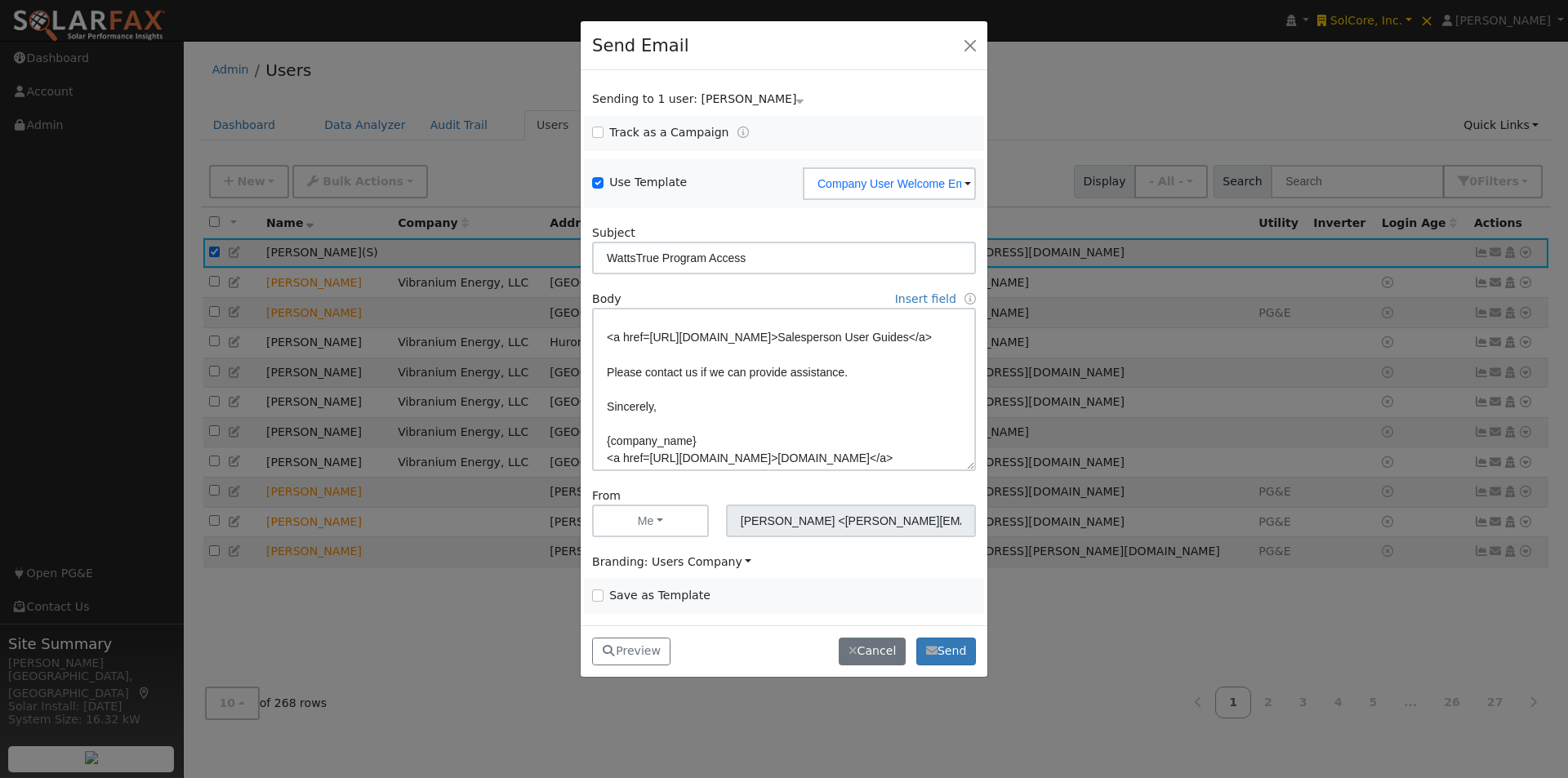
scroll to position [266, 0]
click at [949, 652] on button "Send" at bounding box center [946, 652] width 60 height 28
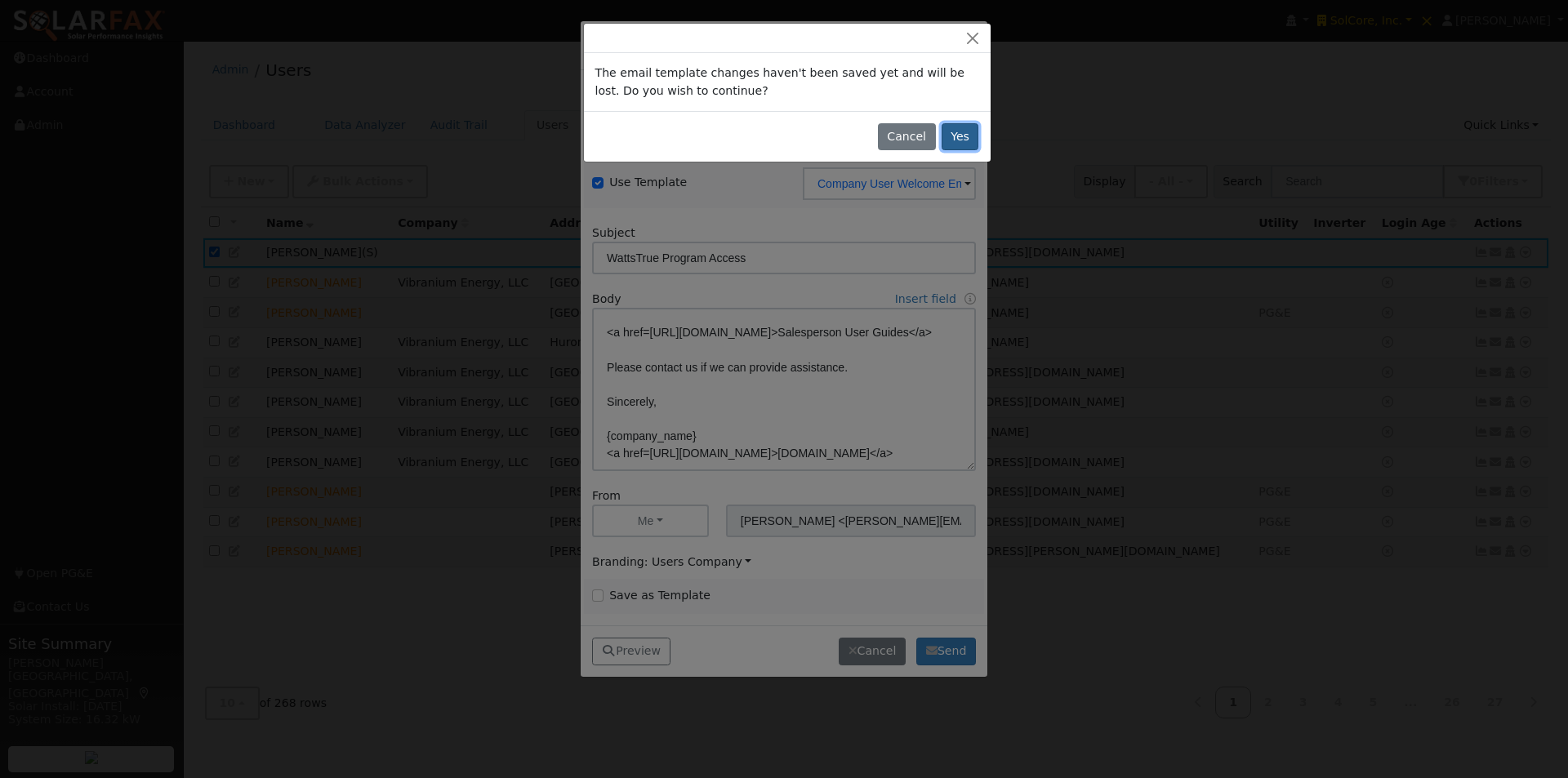
click at [961, 129] on button "Yes" at bounding box center [960, 138] width 38 height 28
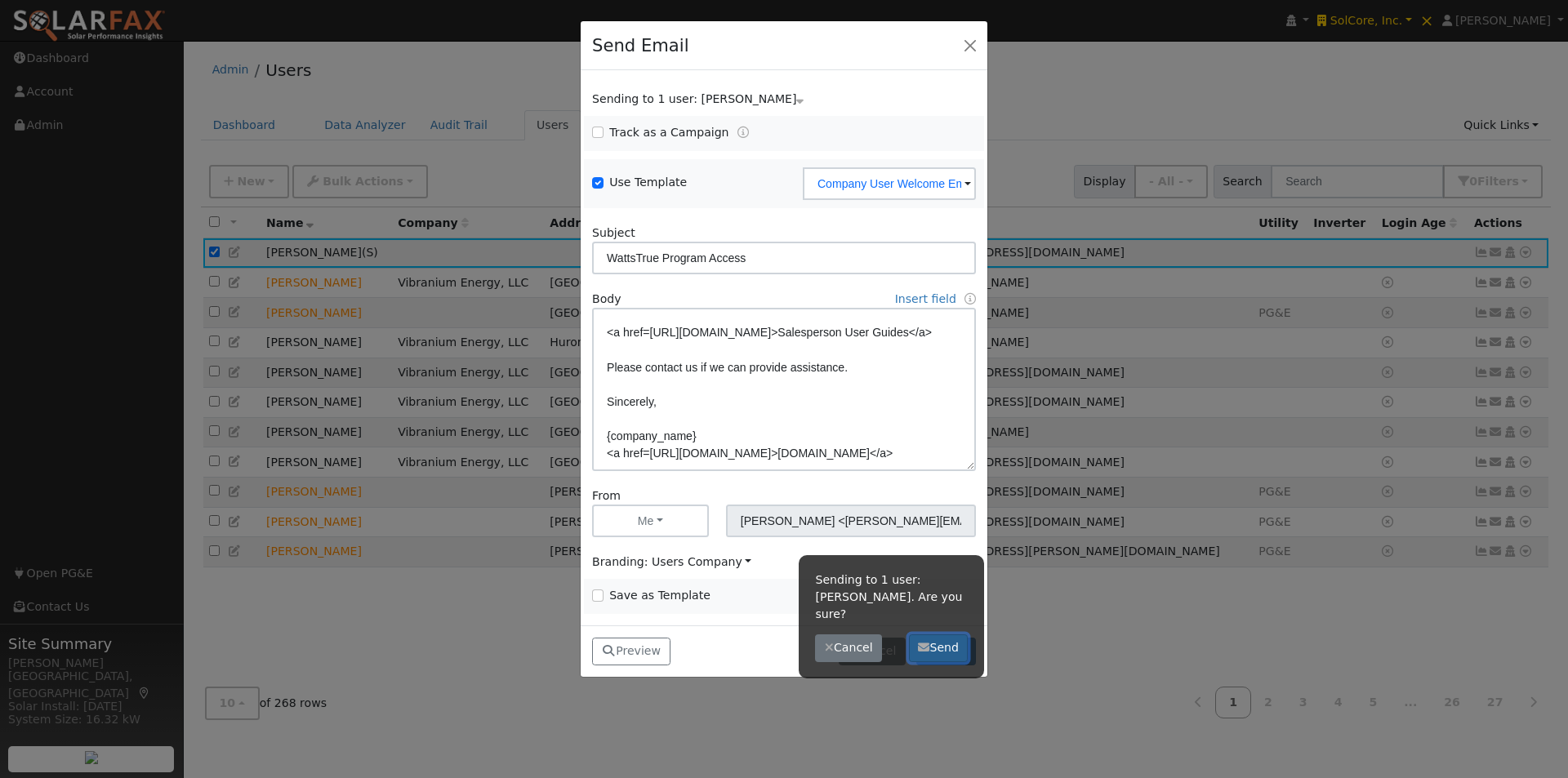
click at [936, 634] on button "Send" at bounding box center [939, 648] width 60 height 28
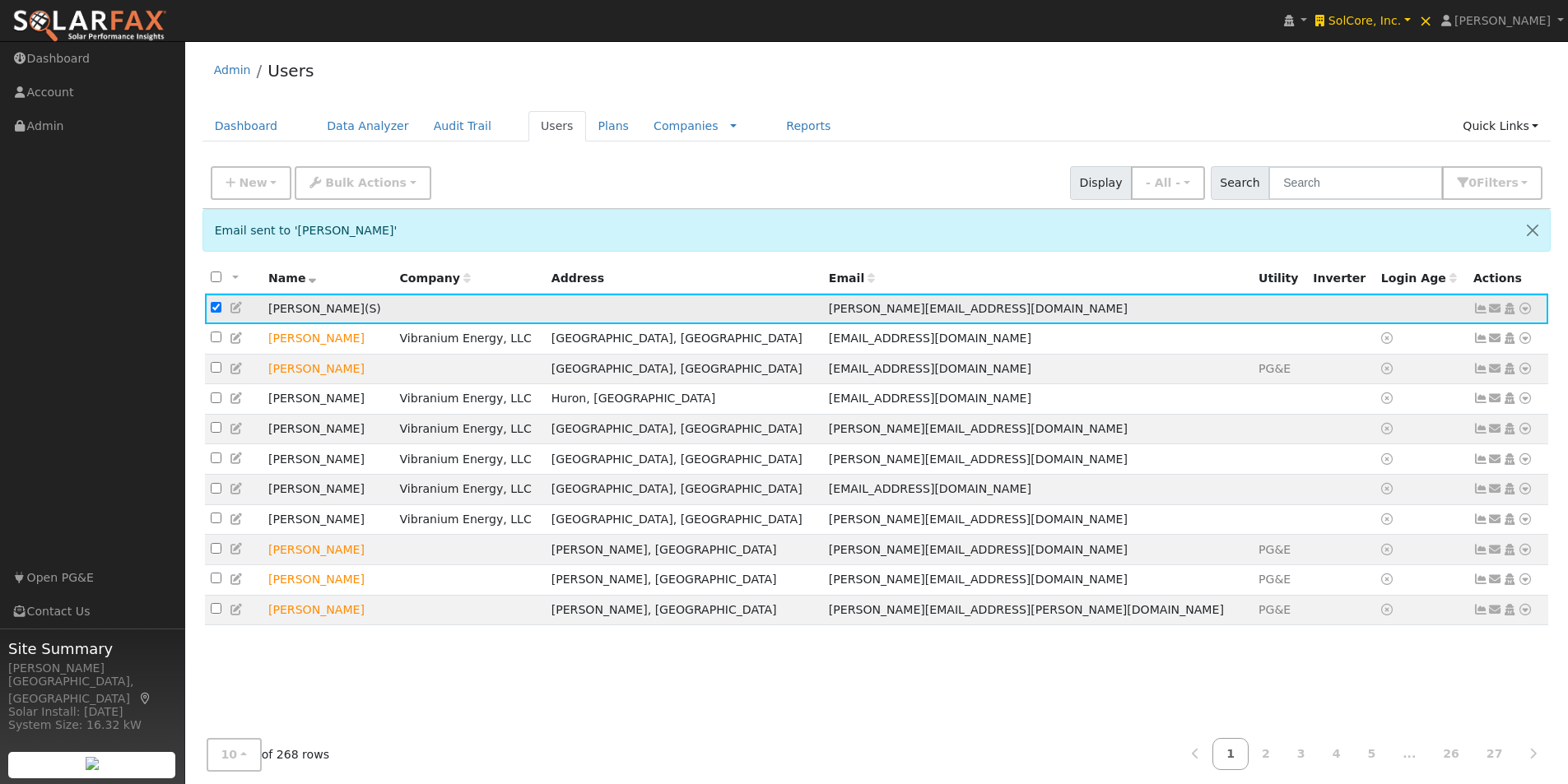
click at [213, 313] on input "checkbox" at bounding box center [216, 308] width 11 height 11
checkbox input "false"
click at [265, 184] on button "New" at bounding box center [251, 183] width 81 height 34
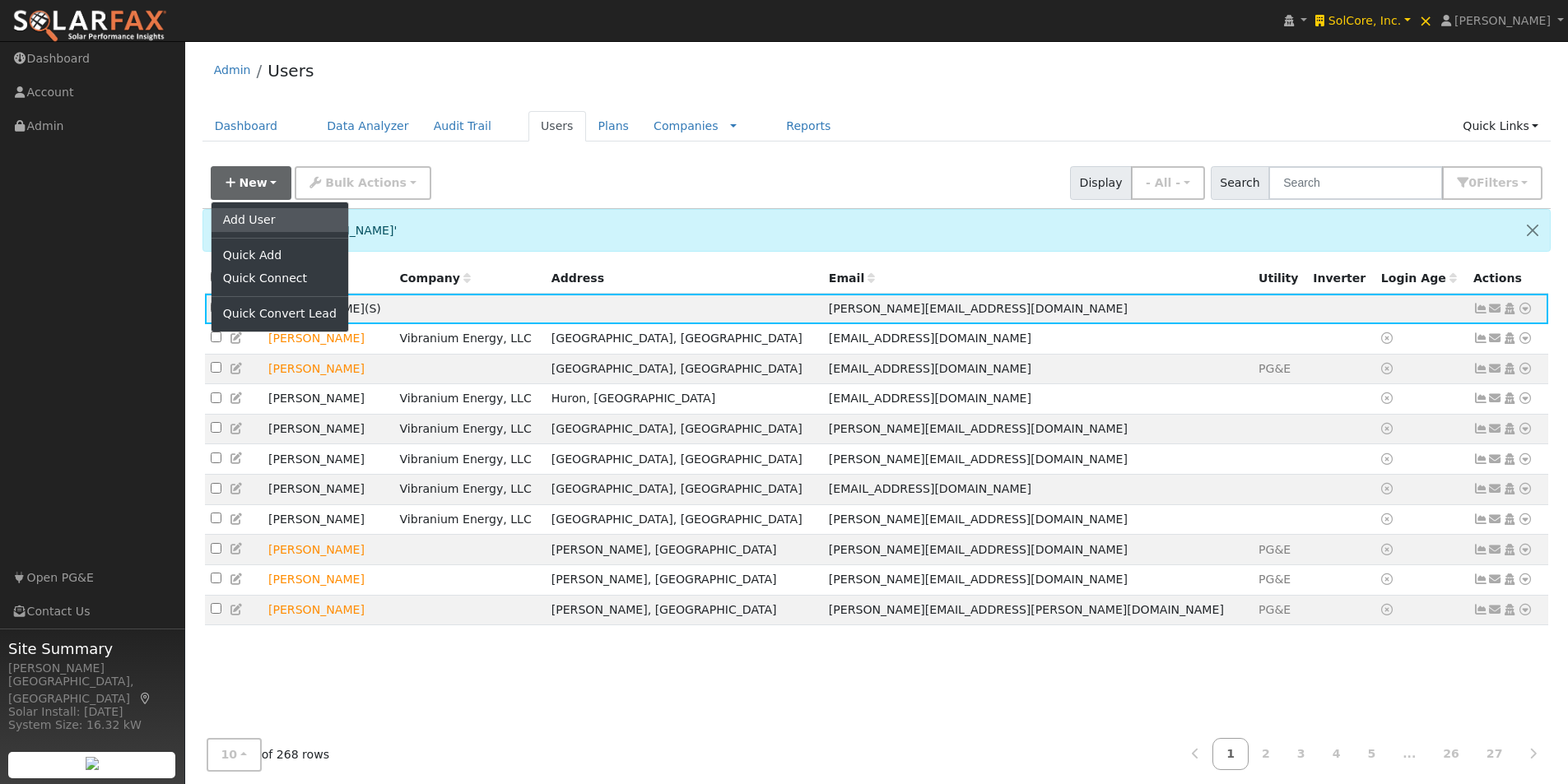
click at [262, 220] on link "Add User" at bounding box center [279, 219] width 137 height 23
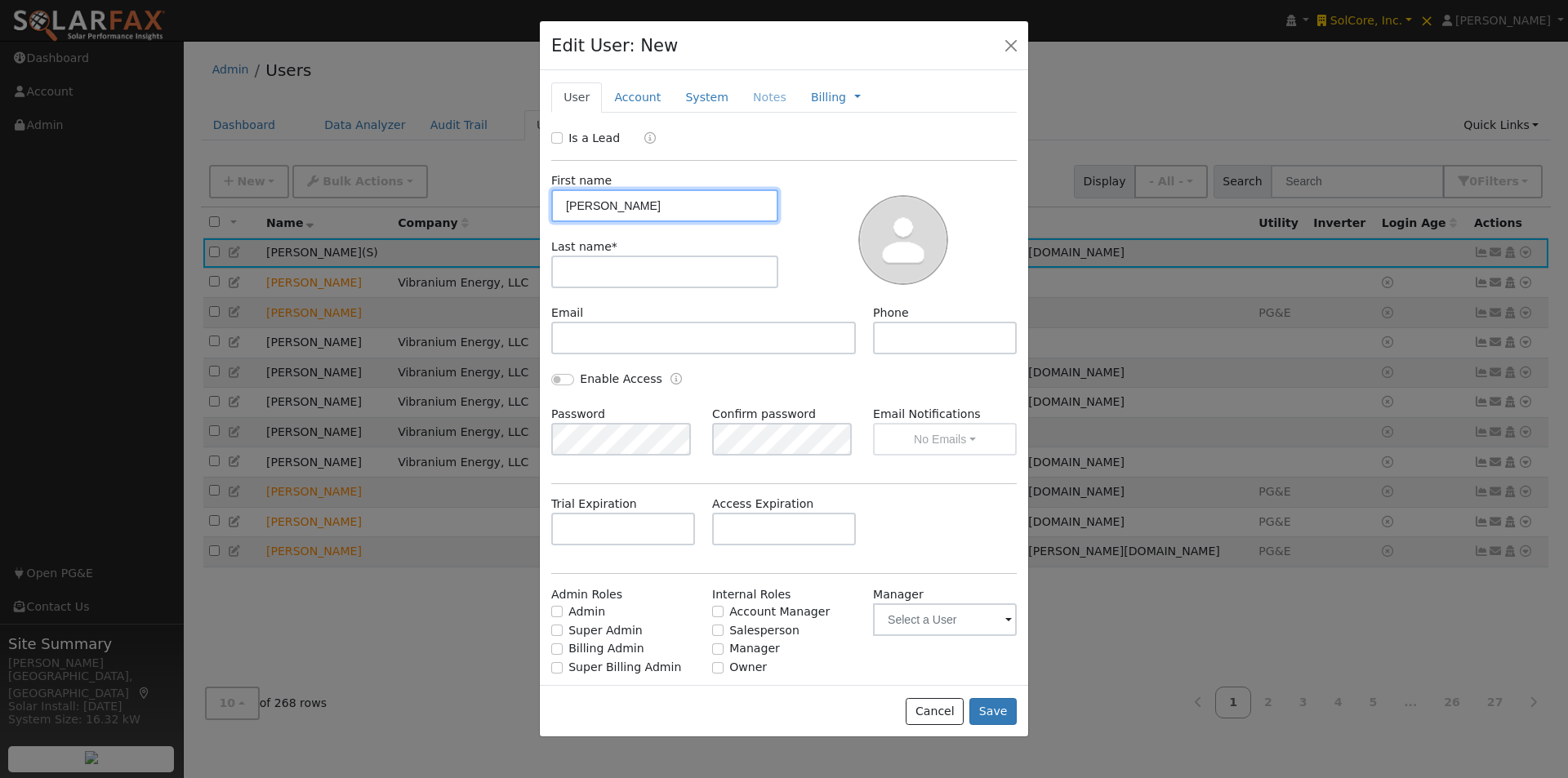
type input "[PERSON_NAME]"
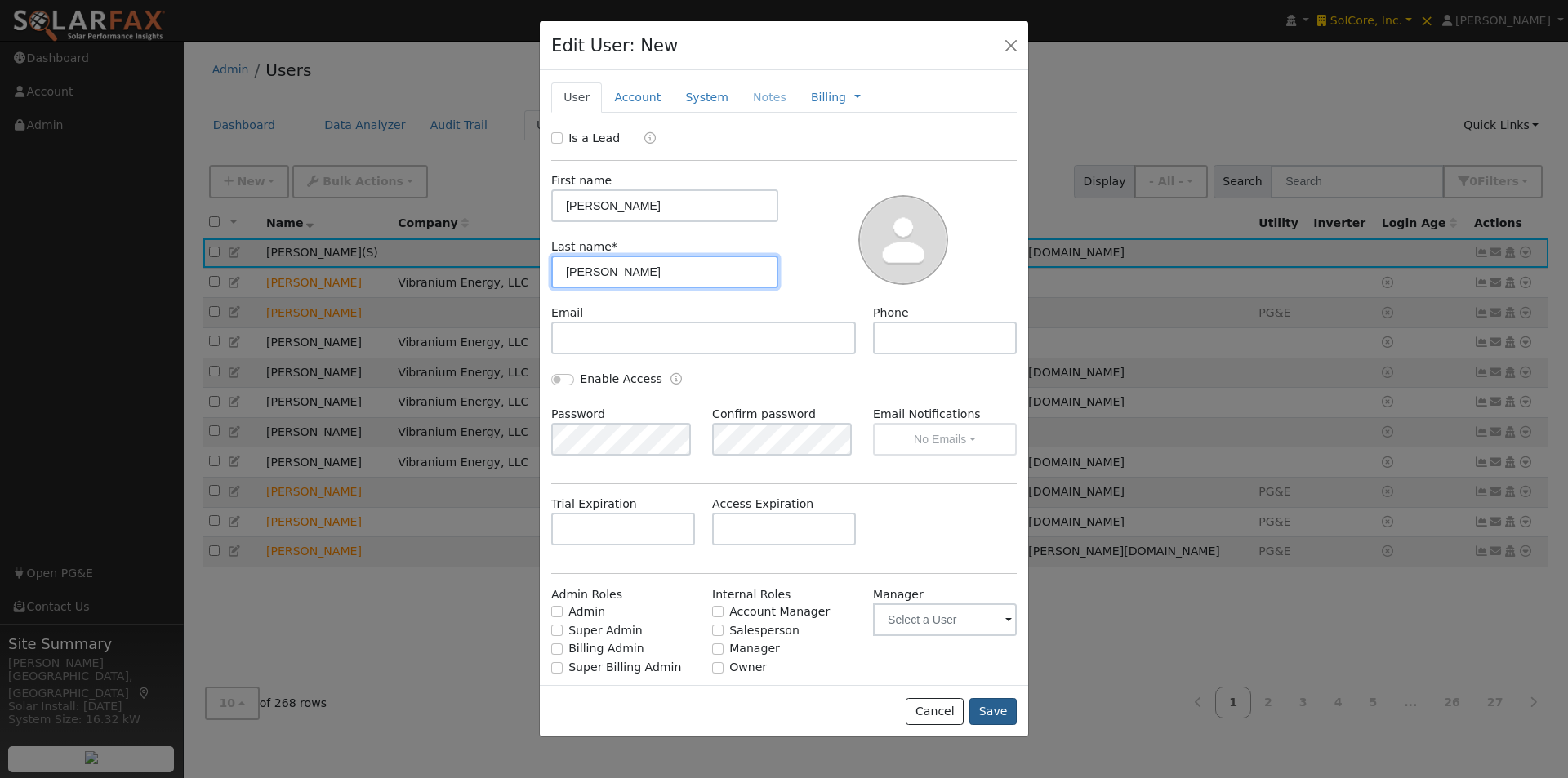
type input "[PERSON_NAME]"
click at [985, 703] on button "Save" at bounding box center [993, 712] width 47 height 28
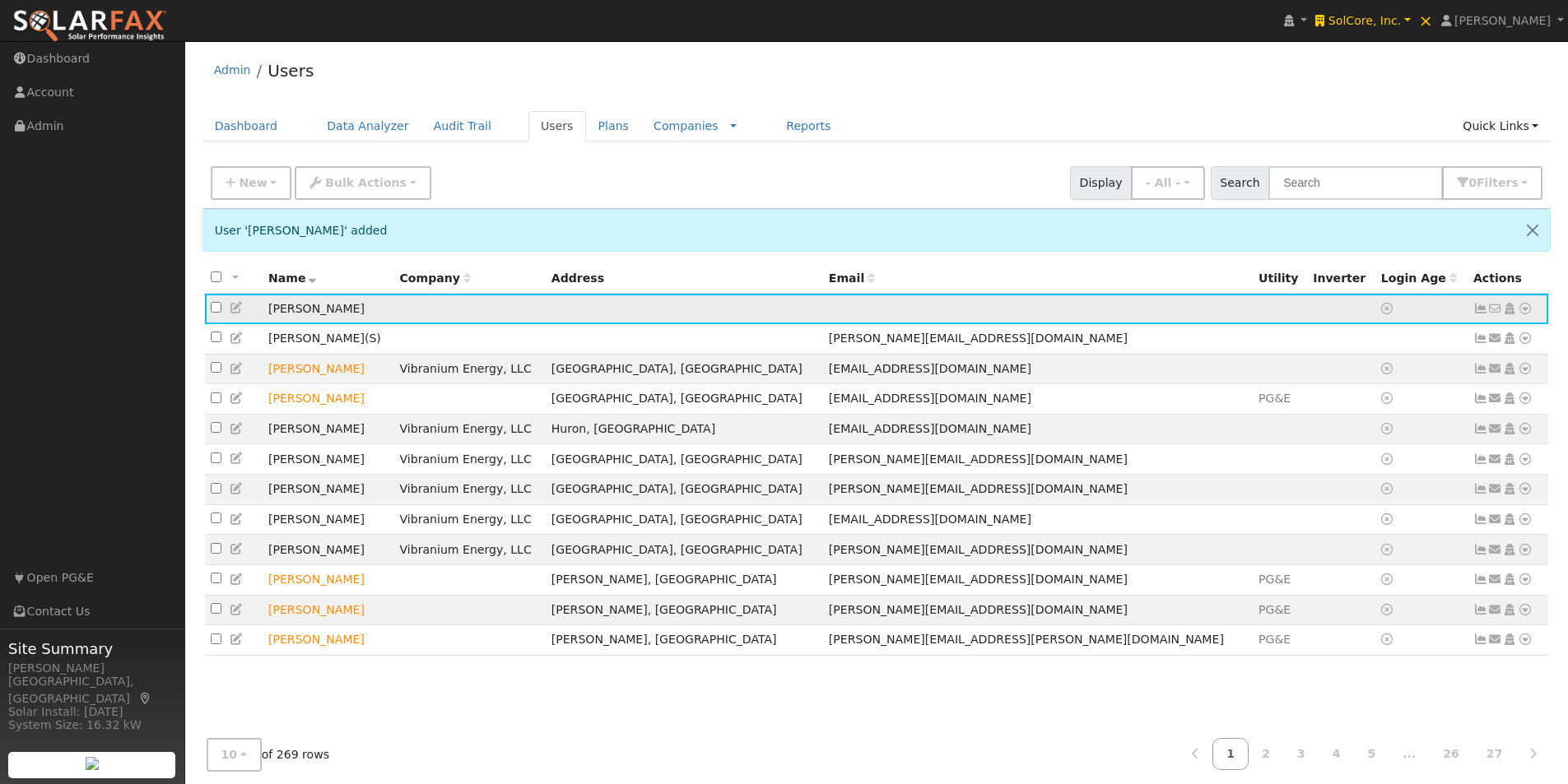
click at [234, 308] on icon at bounding box center [237, 308] width 15 height 11
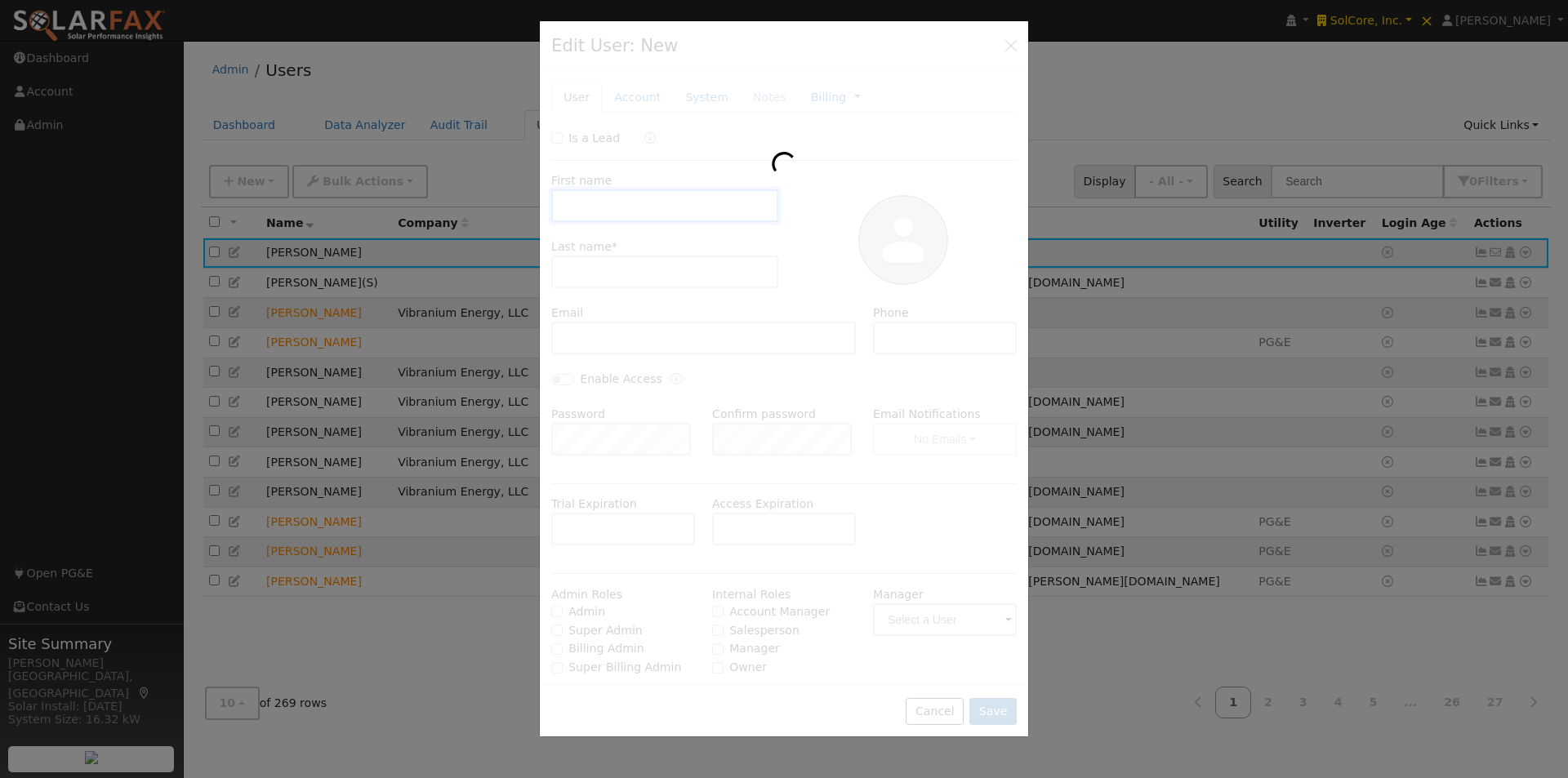
type input "[PERSON_NAME]"
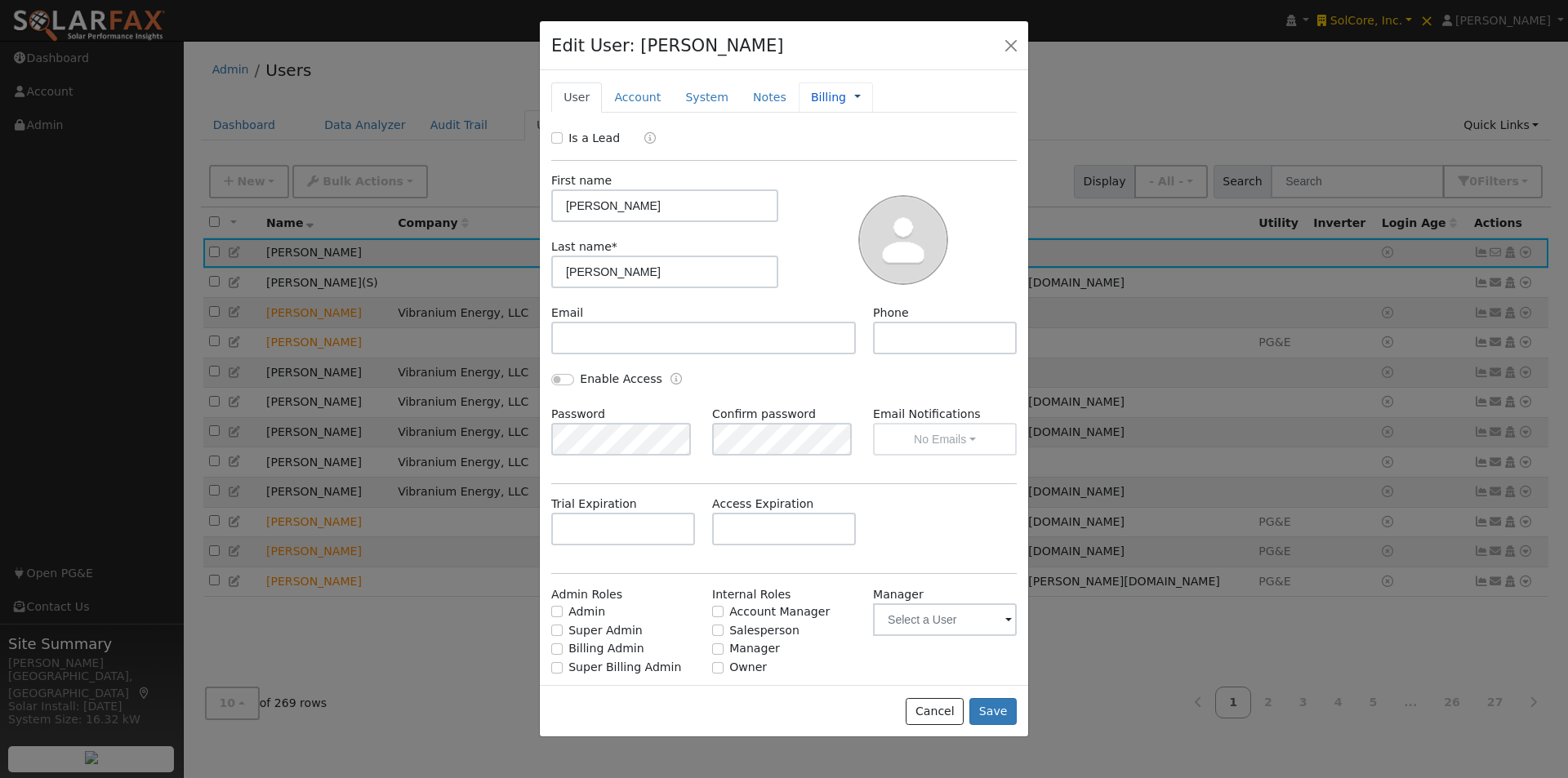
click at [855, 98] on link at bounding box center [857, 97] width 6 height 18
drag, startPoint x: 876, startPoint y: 119, endPoint x: 861, endPoint y: 318, distance: 199.6
click at [874, 122] on link "Management" at bounding box center [912, 126] width 113 height 23
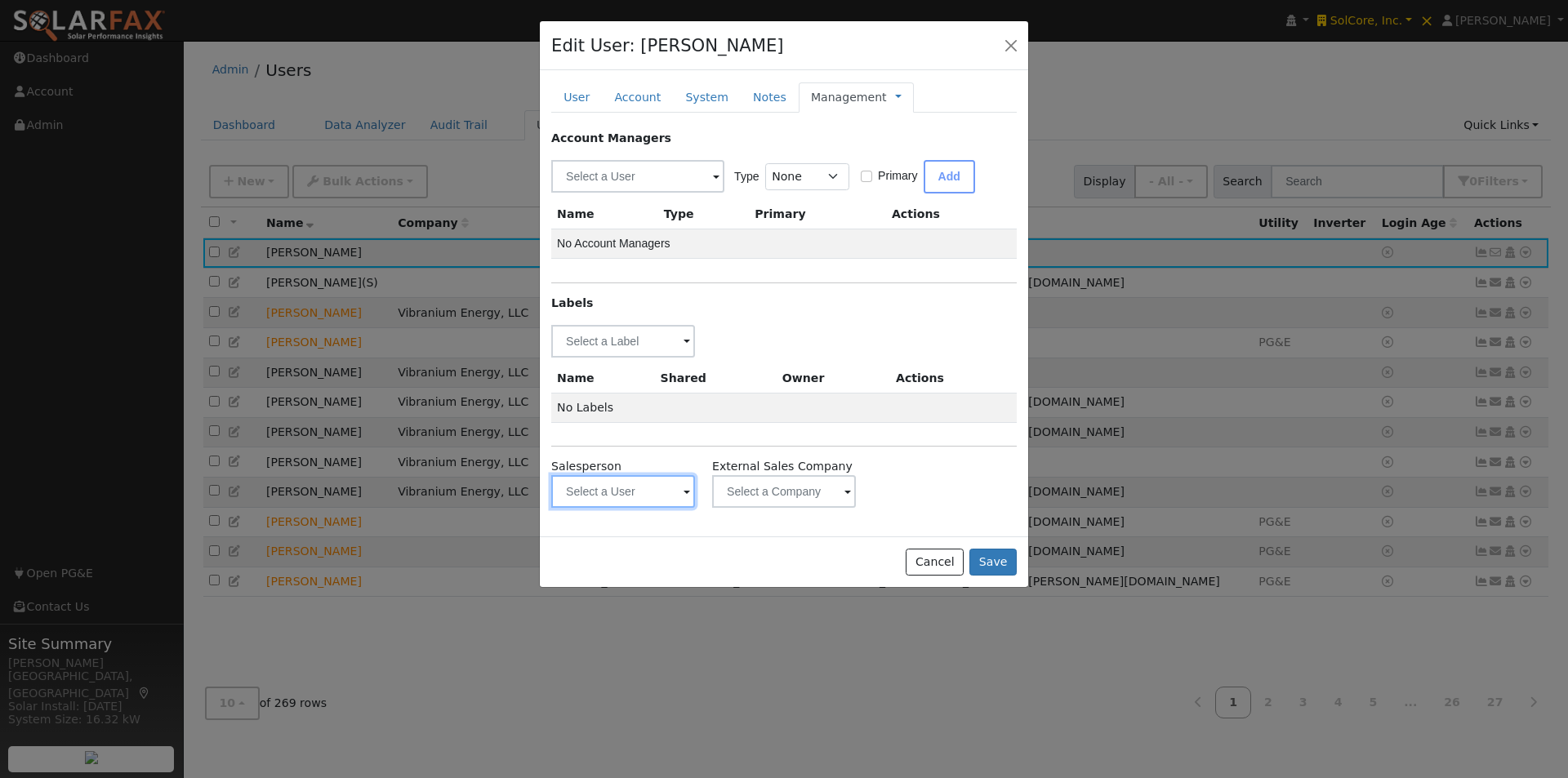
click at [642, 358] on input "text" at bounding box center [623, 340] width 144 height 32
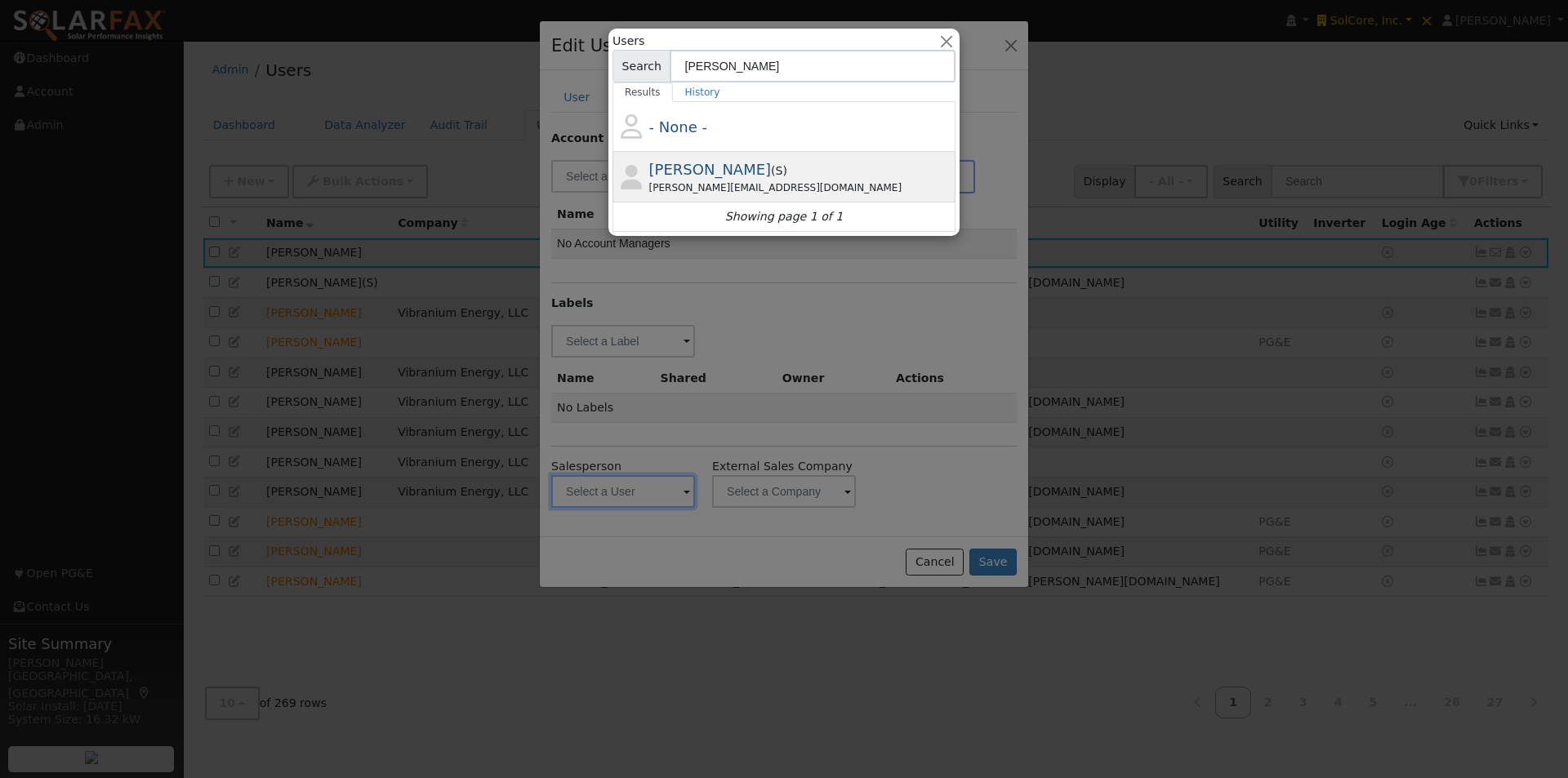
type input "[PERSON_NAME]"
click at [687, 161] on span "[PERSON_NAME]" at bounding box center [711, 169] width 123 height 18
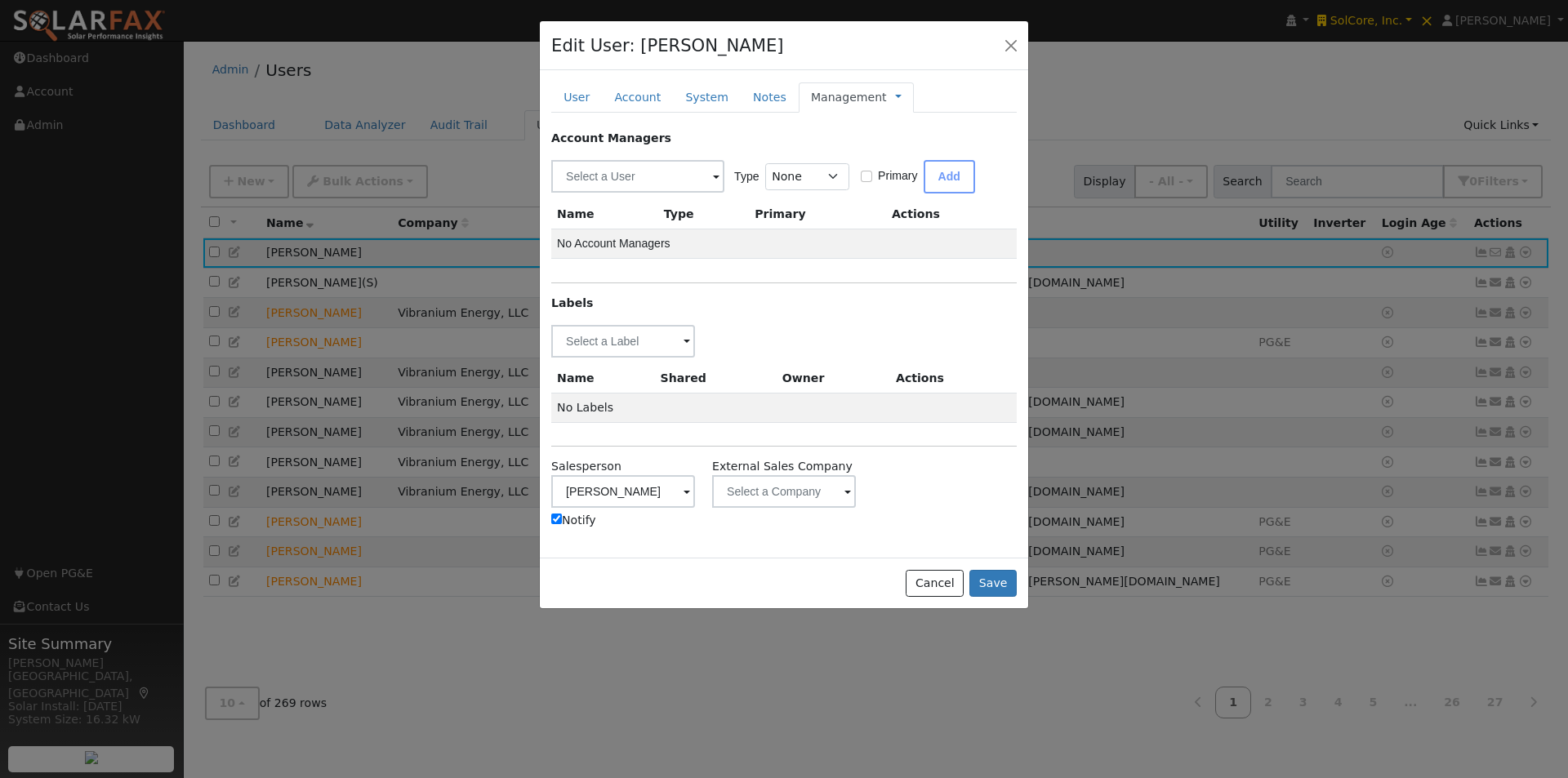
type input "[PERSON_NAME]"
click at [991, 581] on button "Save" at bounding box center [993, 584] width 47 height 28
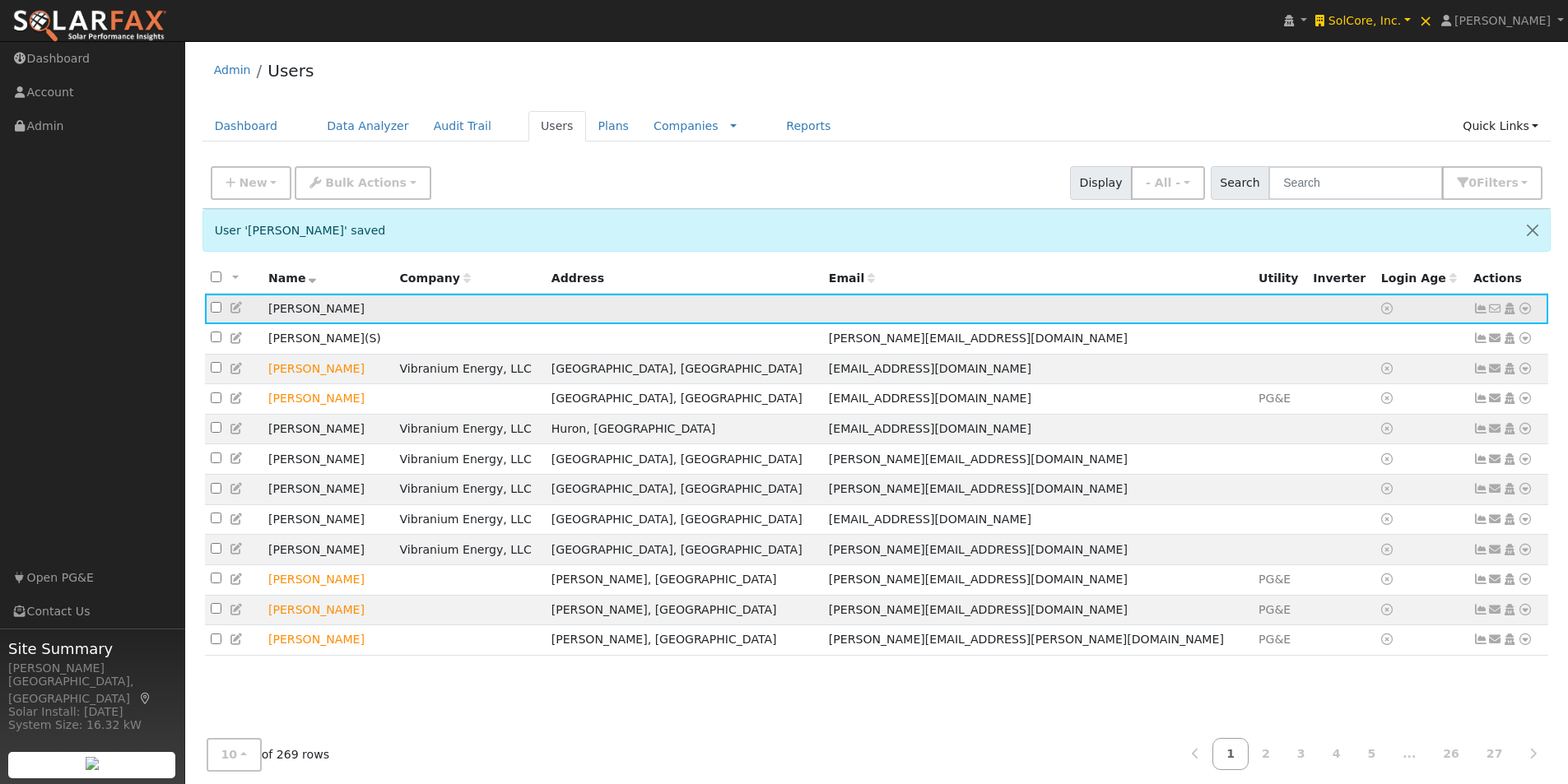
click at [1526, 310] on icon at bounding box center [1525, 308] width 15 height 11
click at [0, 0] on link "Utility" at bounding box center [0, 0] width 0 height 0
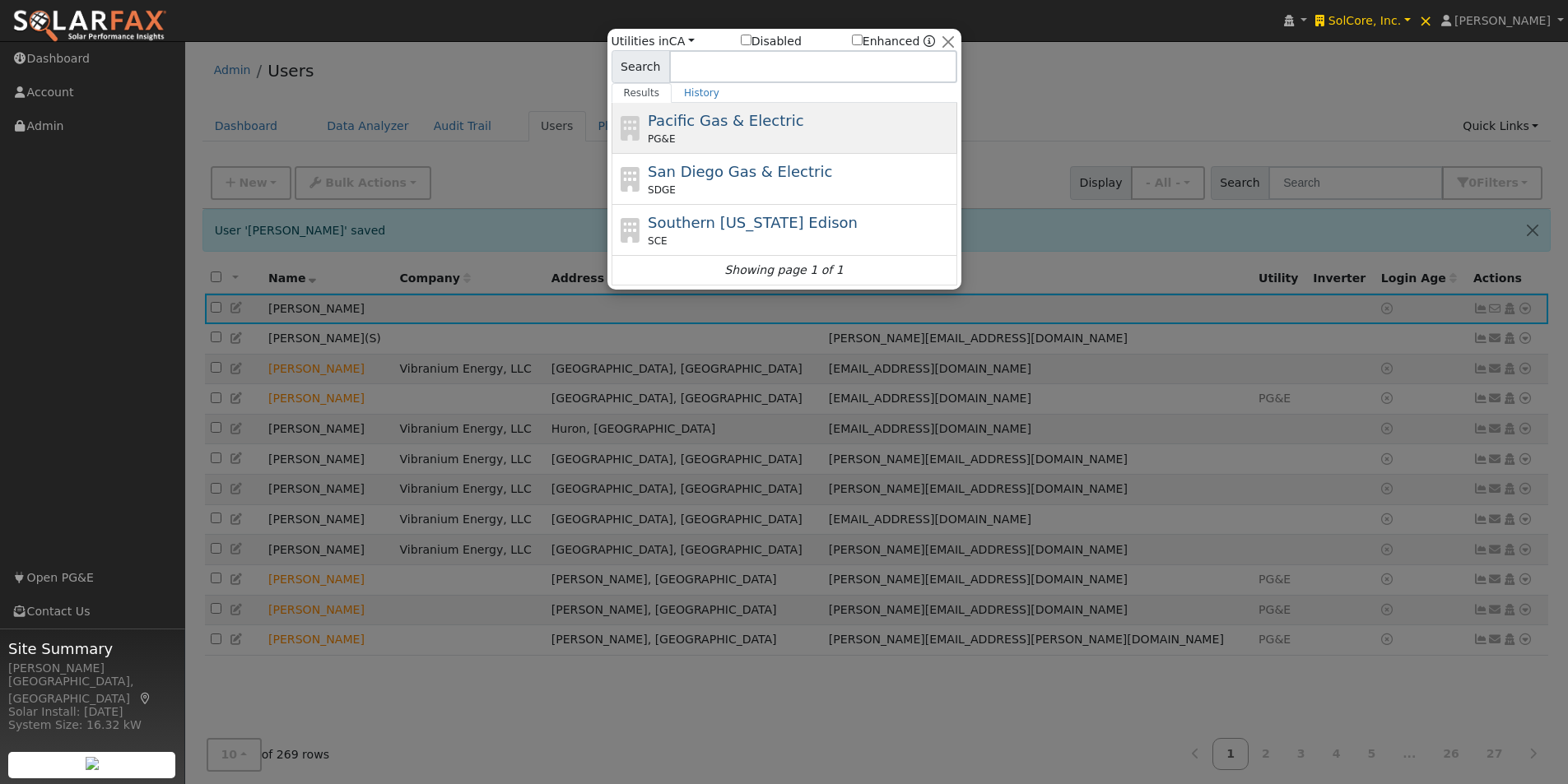
click at [714, 117] on span "Pacific Gas & Electric" at bounding box center [726, 121] width 156 height 18
